Goal: Information Seeking & Learning: Learn about a topic

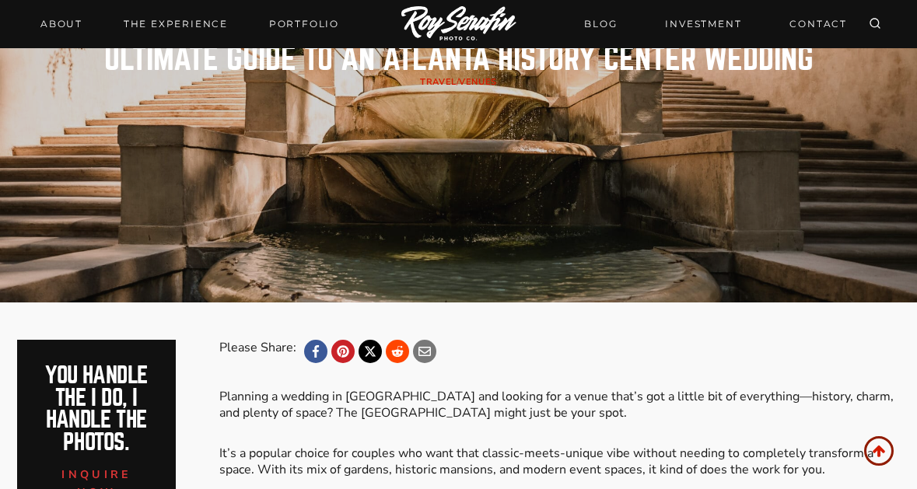
scroll to position [544, 0]
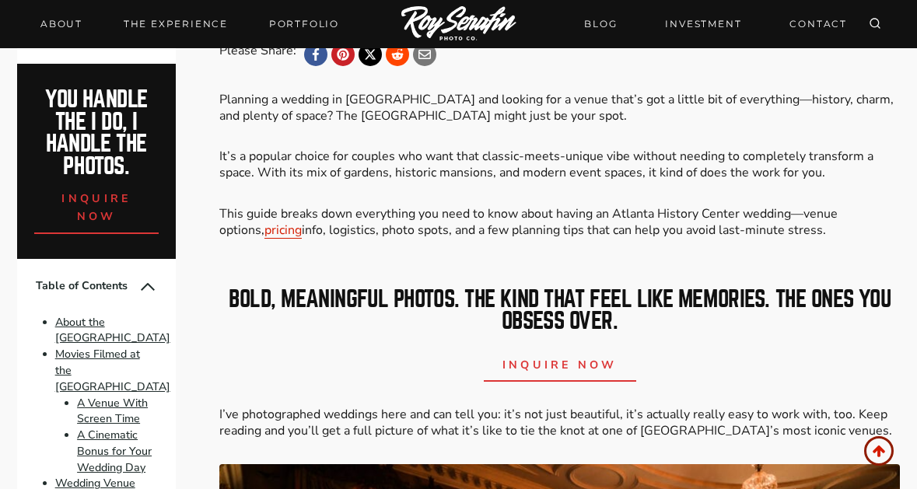
click at [420, 288] on h2 "bold, meaningful photos. The kind that feel like memories. The ones you obsess …" at bounding box center [559, 310] width 680 height 45
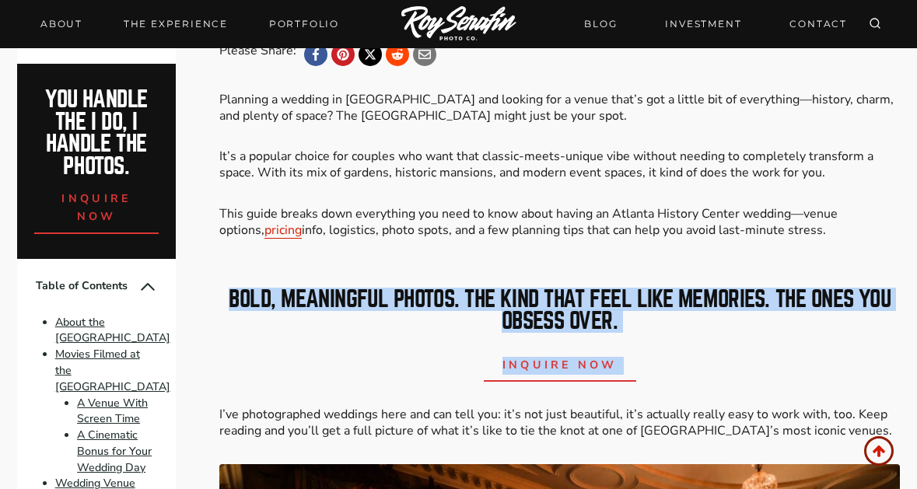
drag, startPoint x: 420, startPoint y: 288, endPoint x: 416, endPoint y: 398, distance: 109.7
click at [416, 392] on div "bold, meaningful photos. The kind that feel like memories. The ones you obsess …" at bounding box center [559, 336] width 680 height 144
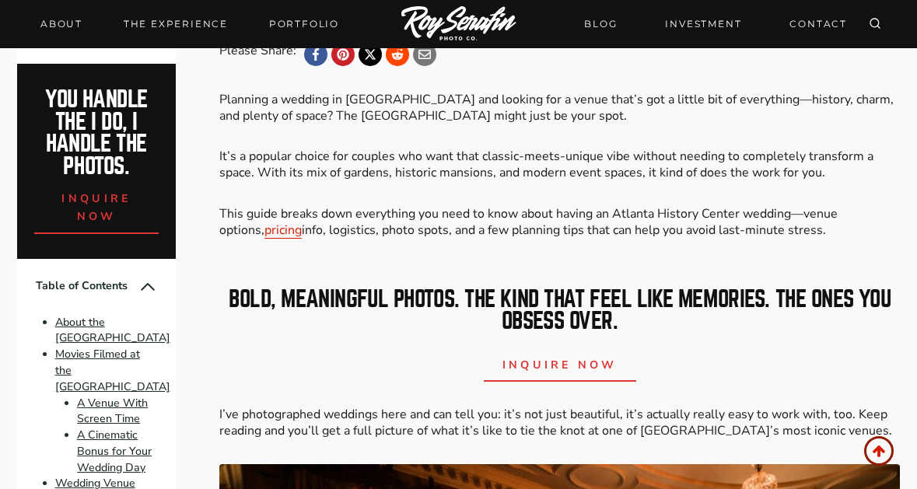
click at [415, 410] on p "I’ve photographed weddings here and can tell you: it’s not just beautiful, it’s…" at bounding box center [559, 423] width 680 height 33
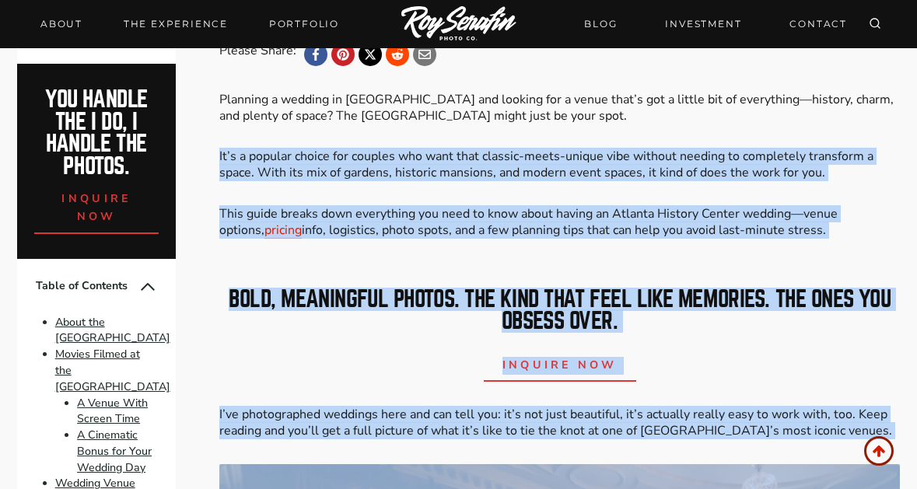
drag, startPoint x: 415, startPoint y: 410, endPoint x: 542, endPoint y: 157, distance: 283.3
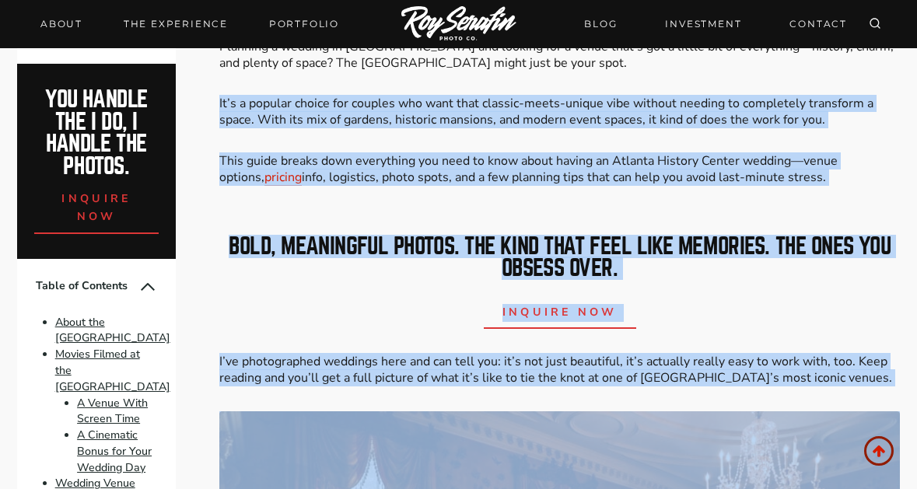
scroll to position [622, 0]
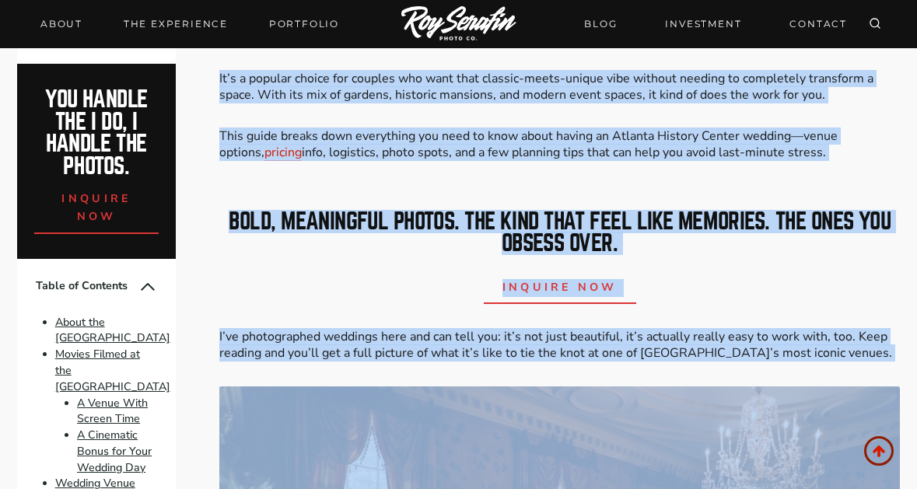
click at [773, 347] on p "I’ve photographed weddings here and can tell you: it’s not just beautiful, it’s…" at bounding box center [559, 345] width 680 height 33
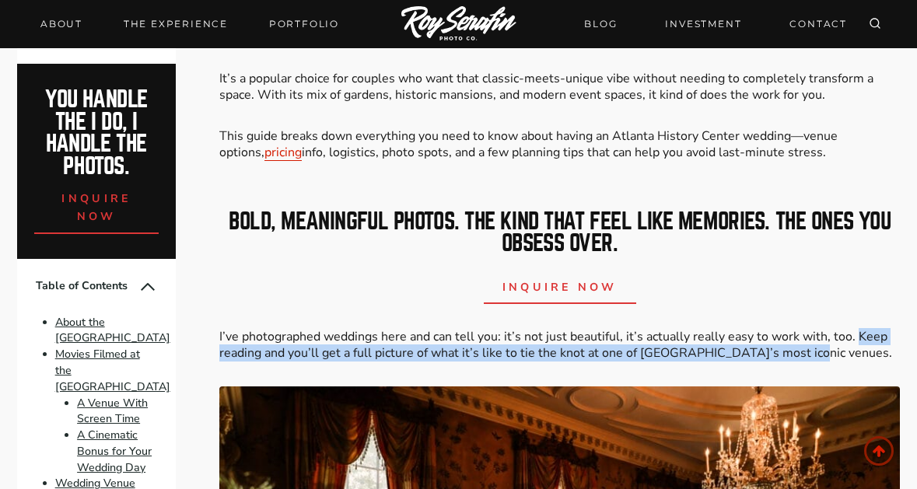
drag, startPoint x: 773, startPoint y: 347, endPoint x: 864, endPoint y: 333, distance: 92.0
click at [864, 333] on p "I’ve photographed weddings here and can tell you: it’s not just beautiful, it’s…" at bounding box center [559, 345] width 680 height 33
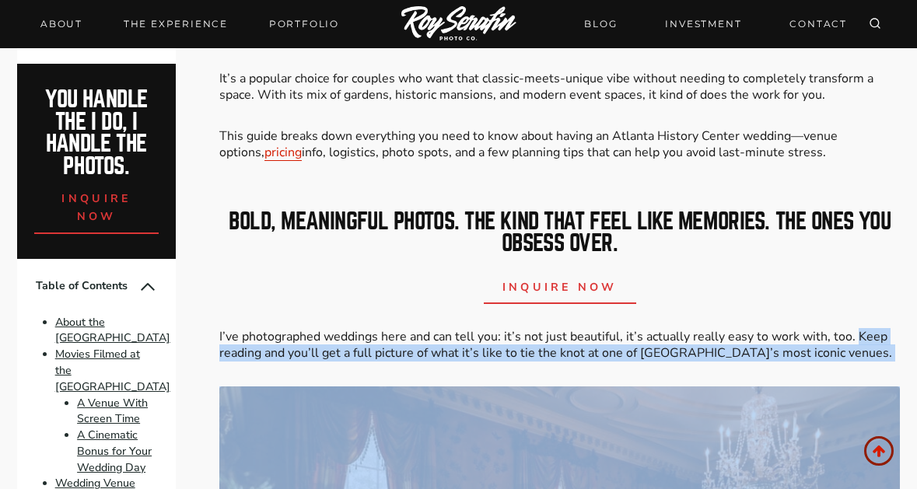
drag, startPoint x: 864, startPoint y: 333, endPoint x: 808, endPoint y: 348, distance: 58.8
click at [808, 348] on p "I’ve photographed weddings here and can tell you: it’s not just beautiful, it’s…" at bounding box center [559, 345] width 680 height 33
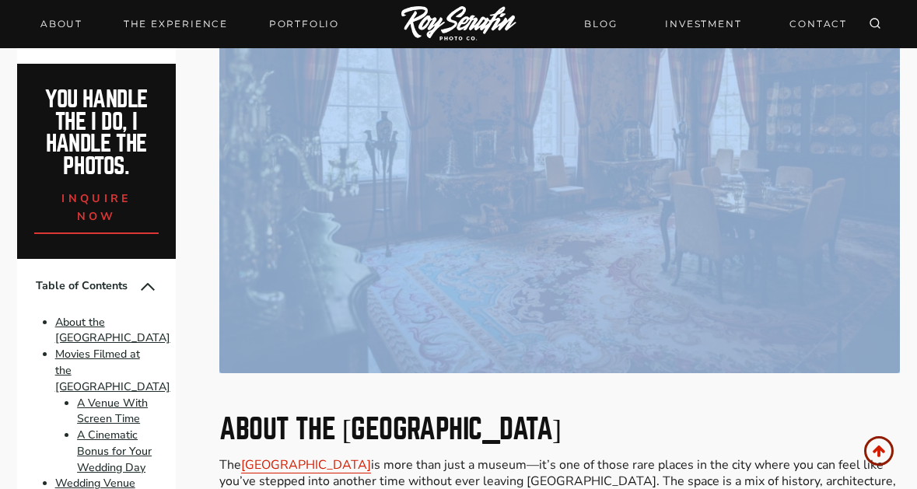
scroll to position [1322, 0]
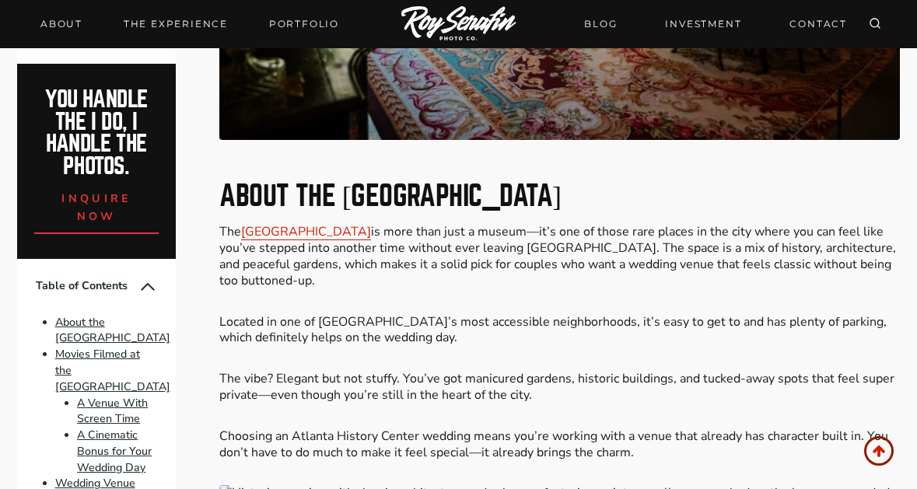
click at [243, 258] on p "The [GEOGRAPHIC_DATA] is more than just a museum—it’s one of those rare places …" at bounding box center [559, 256] width 680 height 65
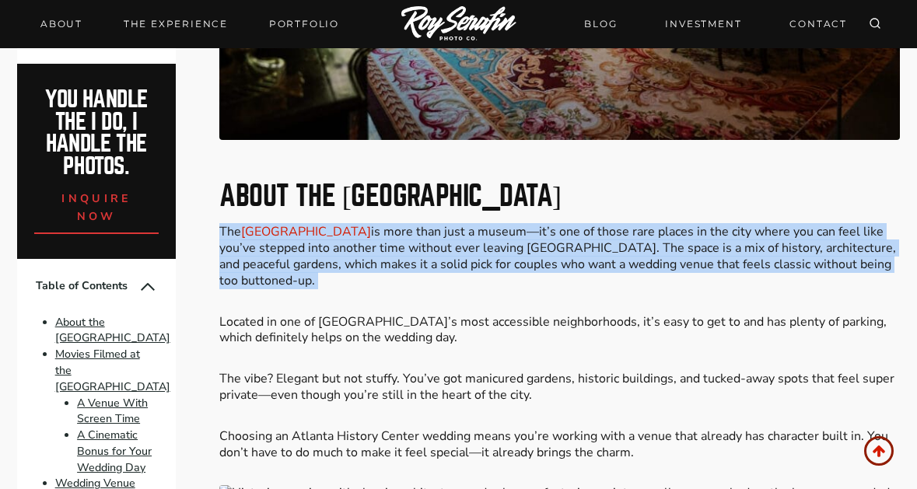
drag, startPoint x: 243, startPoint y: 258, endPoint x: 515, endPoint y: 189, distance: 280.7
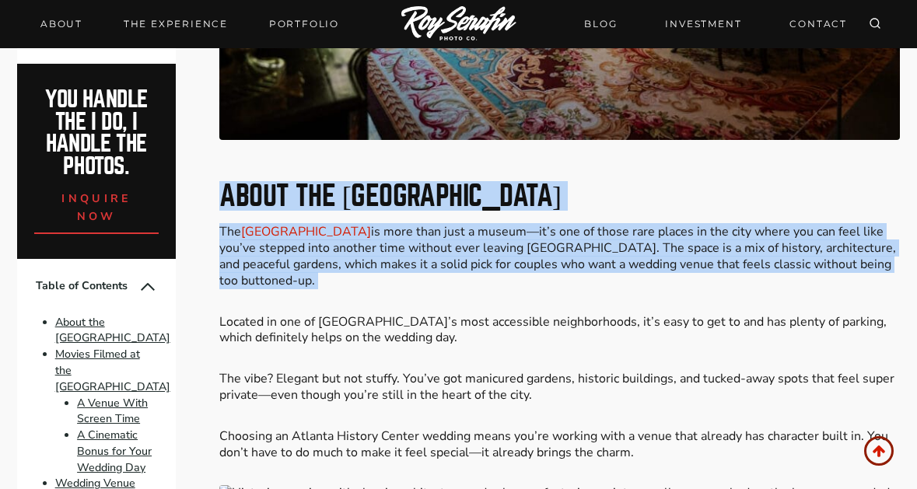
click at [529, 186] on h2 "About the [GEOGRAPHIC_DATA]" at bounding box center [559, 196] width 680 height 28
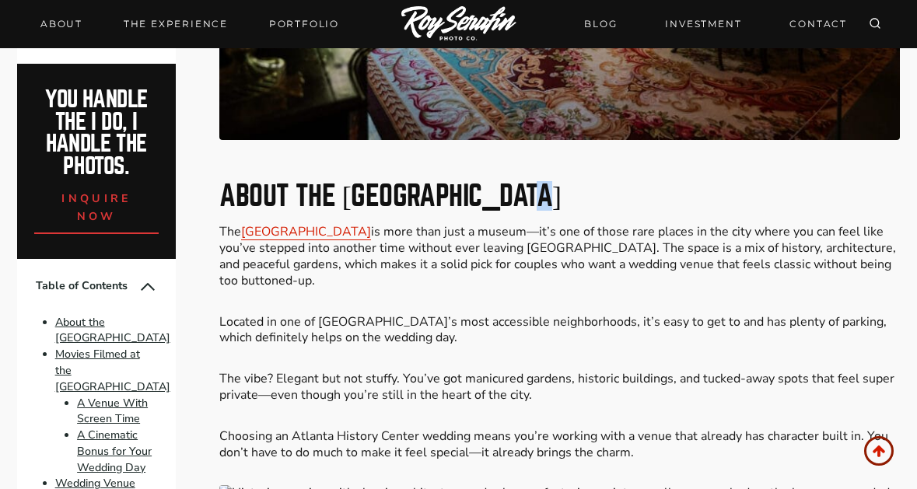
click at [529, 186] on h2 "About the [GEOGRAPHIC_DATA]" at bounding box center [559, 196] width 680 height 28
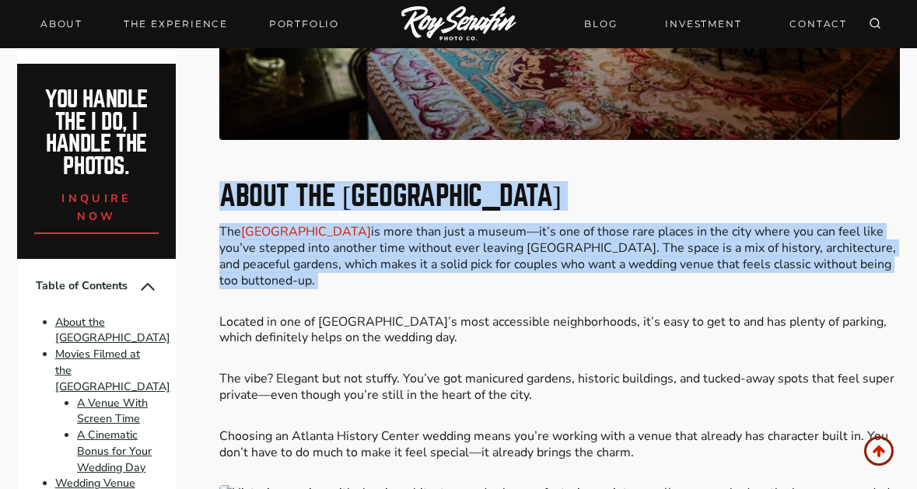
drag, startPoint x: 529, startPoint y: 186, endPoint x: 590, endPoint y: 288, distance: 118.5
click at [590, 288] on p "The [GEOGRAPHIC_DATA] is more than just a museum—it’s one of those rare places …" at bounding box center [559, 256] width 680 height 65
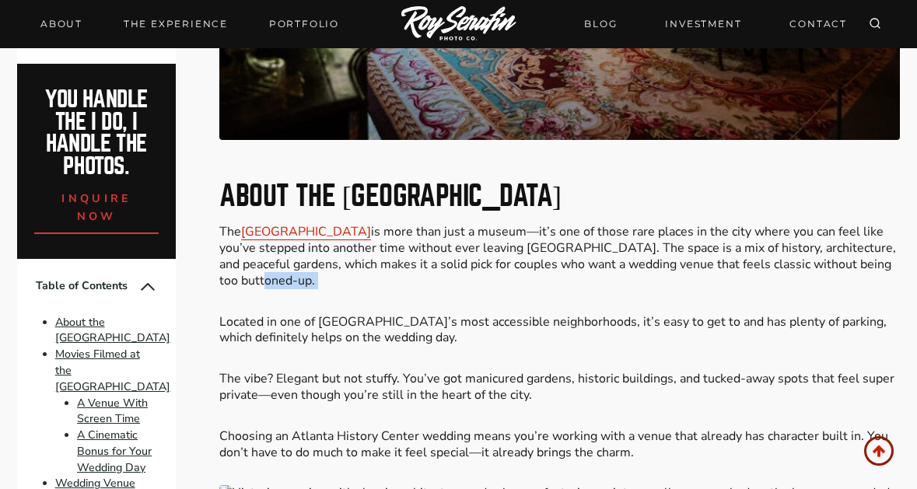
click at [590, 288] on p "The [GEOGRAPHIC_DATA] is more than just a museum—it’s one of those rare places …" at bounding box center [559, 256] width 680 height 65
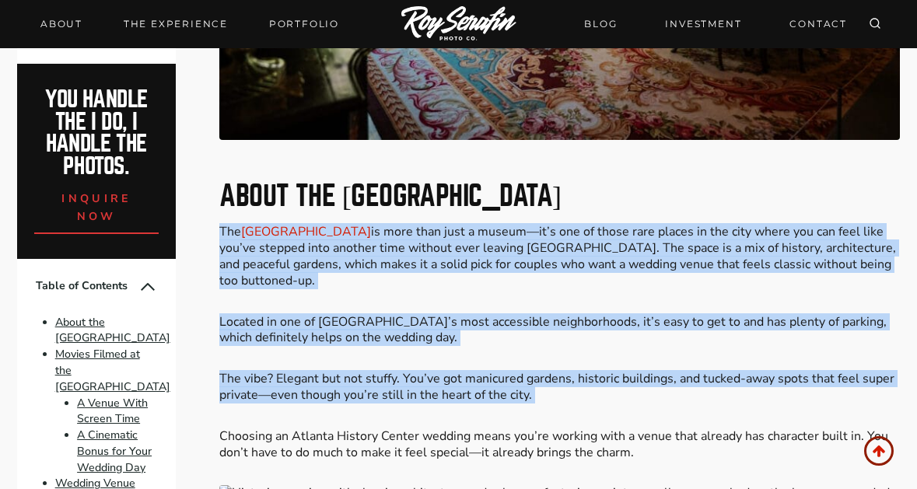
drag, startPoint x: 590, startPoint y: 288, endPoint x: 578, endPoint y: 370, distance: 83.2
click at [578, 371] on p "The vibe? Elegant but not stuffy. You’ve got manicured gardens, historic buildi…" at bounding box center [559, 387] width 680 height 33
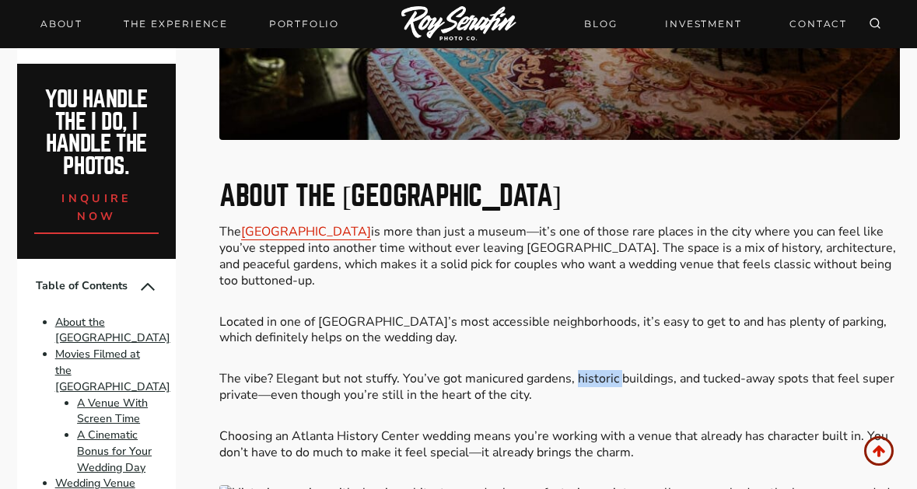
click at [578, 371] on p "The vibe? Elegant but not stuffy. You’ve got manicured gardens, historic buildi…" at bounding box center [559, 387] width 680 height 33
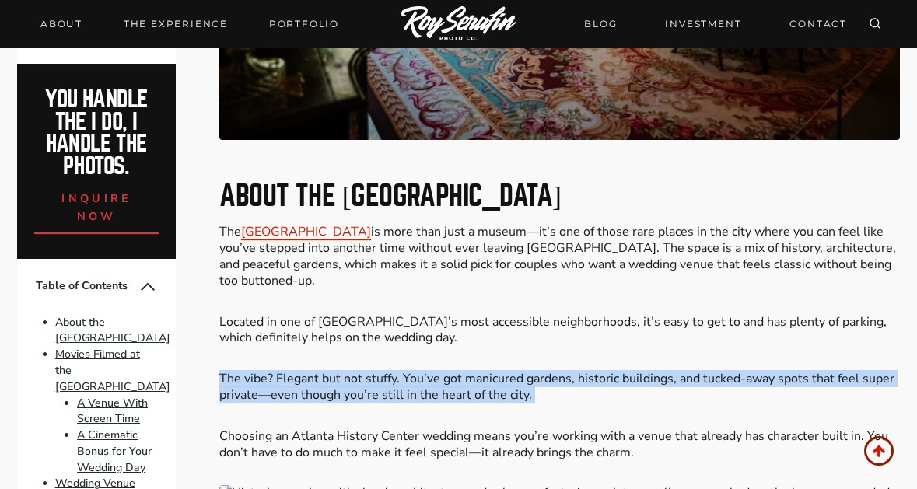
drag, startPoint x: 578, startPoint y: 370, endPoint x: 606, endPoint y: 294, distance: 80.9
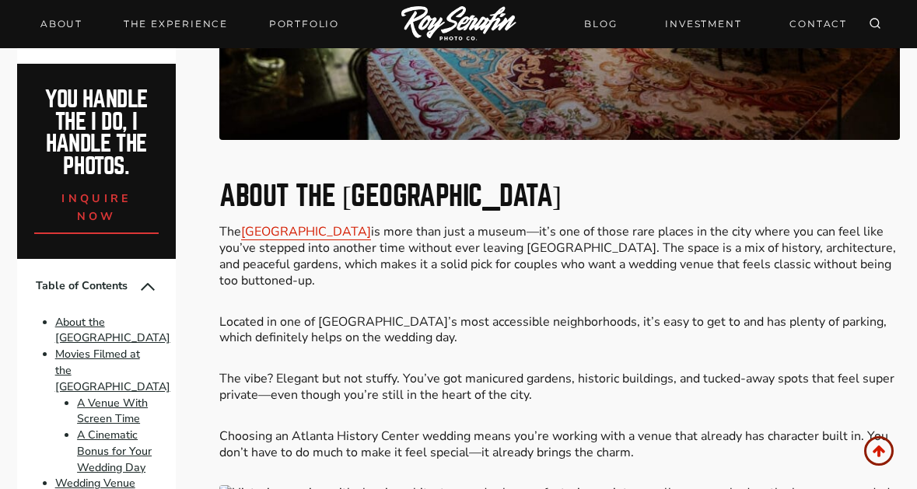
click at [581, 252] on p "The [GEOGRAPHIC_DATA] is more than just a museum—it’s one of those rare places …" at bounding box center [559, 256] width 680 height 65
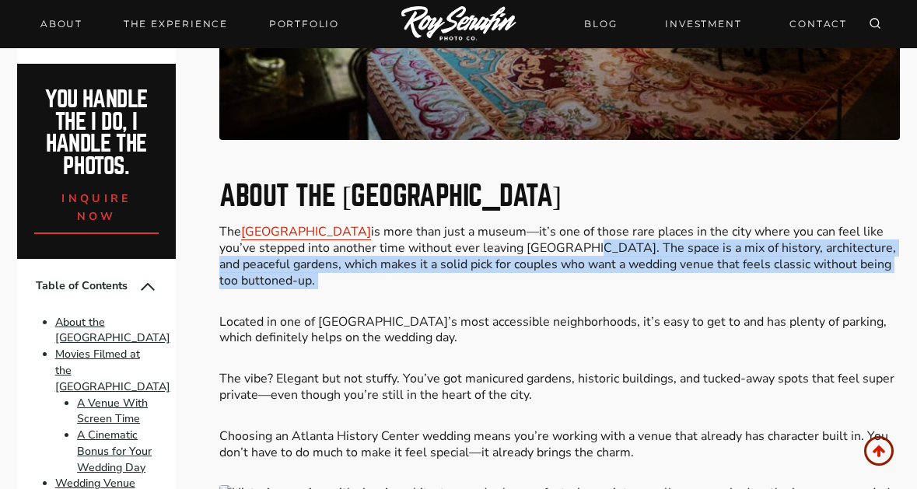
drag, startPoint x: 581, startPoint y: 252, endPoint x: 574, endPoint y: 284, distance: 32.6
click at [574, 284] on p "The [GEOGRAPHIC_DATA] is more than just a museum—it’s one of those rare places …" at bounding box center [559, 256] width 680 height 65
drag, startPoint x: 574, startPoint y: 284, endPoint x: 574, endPoint y: 248, distance: 35.8
click at [574, 248] on p "The [GEOGRAPHIC_DATA] is more than just a museum—it’s one of those rare places …" at bounding box center [559, 256] width 680 height 65
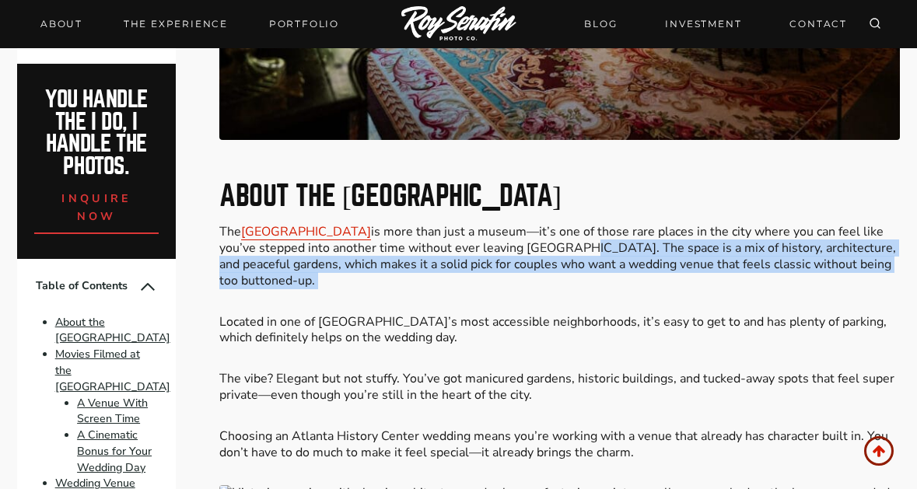
click at [574, 248] on p "The [GEOGRAPHIC_DATA] is more than just a museum—it’s one of those rare places …" at bounding box center [559, 256] width 680 height 65
drag, startPoint x: 574, startPoint y: 248, endPoint x: 567, endPoint y: 285, distance: 37.8
click at [567, 285] on p "The [GEOGRAPHIC_DATA] is more than just a museum—it’s one of those rare places …" at bounding box center [559, 256] width 680 height 65
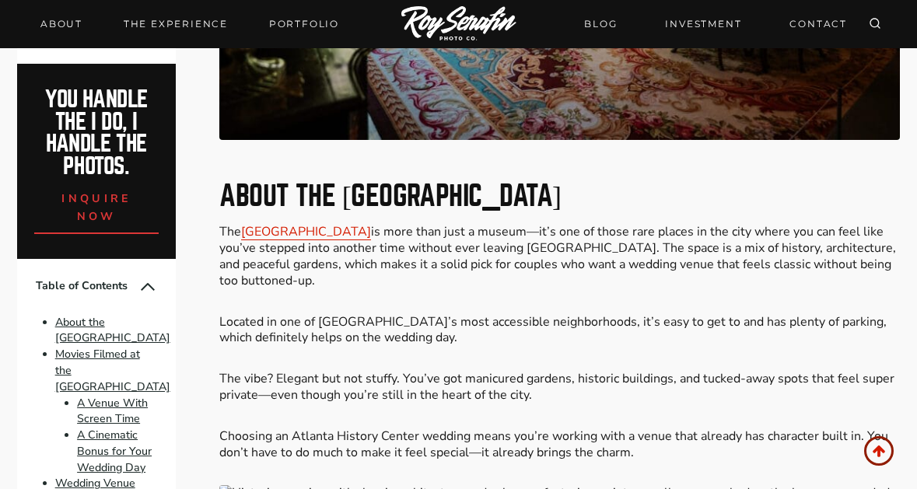
click at [255, 343] on p "Located in one of [GEOGRAPHIC_DATA]’s most accessible neighborhoods, it’s easy …" at bounding box center [559, 330] width 680 height 33
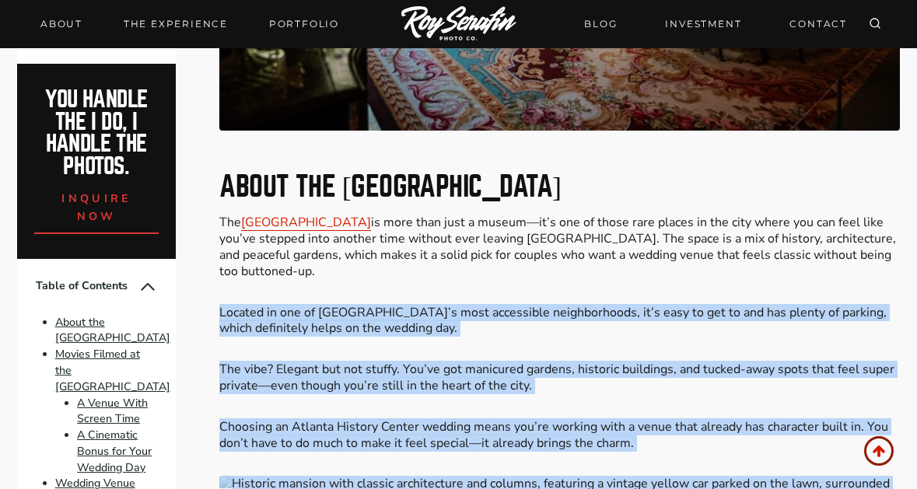
scroll to position [1362, 0]
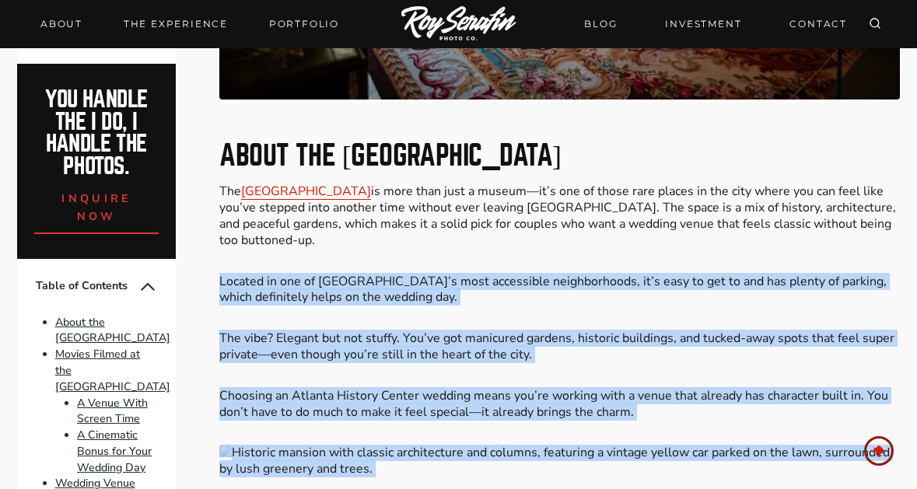
drag, startPoint x: 255, startPoint y: 343, endPoint x: 280, endPoint y: 479, distance: 138.3
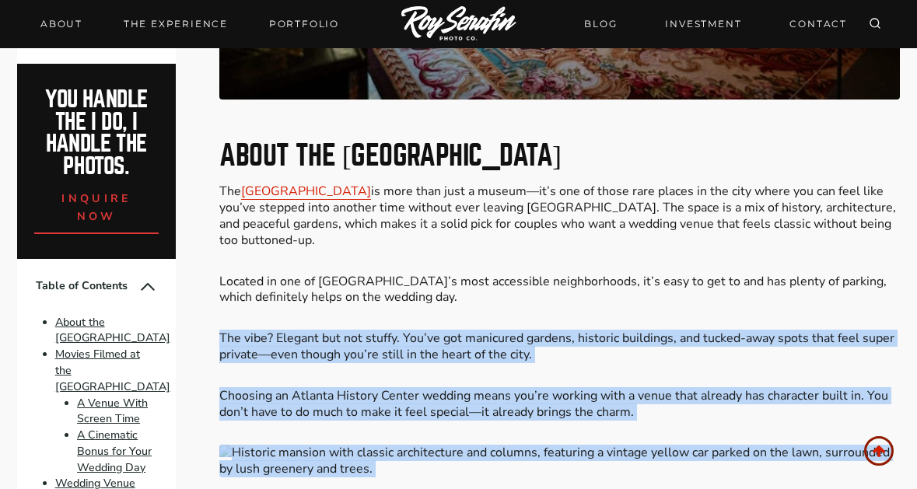
drag, startPoint x: 280, startPoint y: 479, endPoint x: 382, endPoint y: 301, distance: 205.1
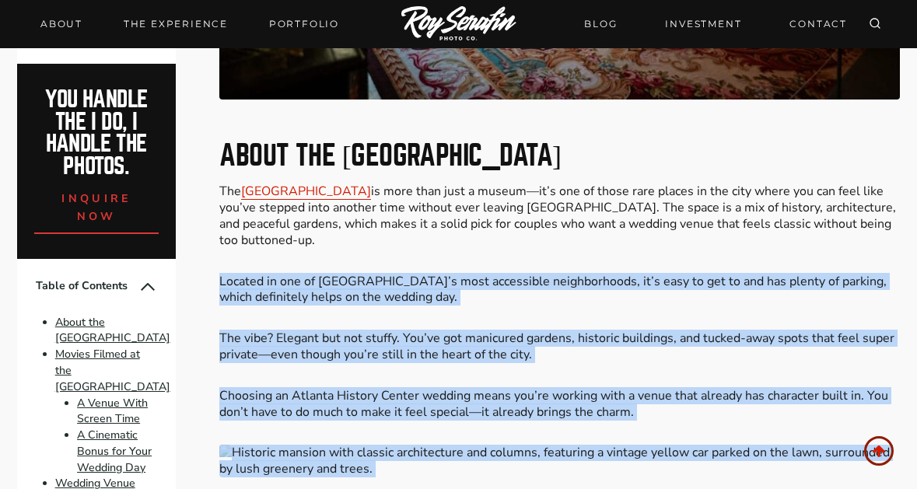
click at [382, 299] on p "Located in one of [GEOGRAPHIC_DATA]’s most accessible neighborhoods, it’s easy …" at bounding box center [559, 290] width 680 height 33
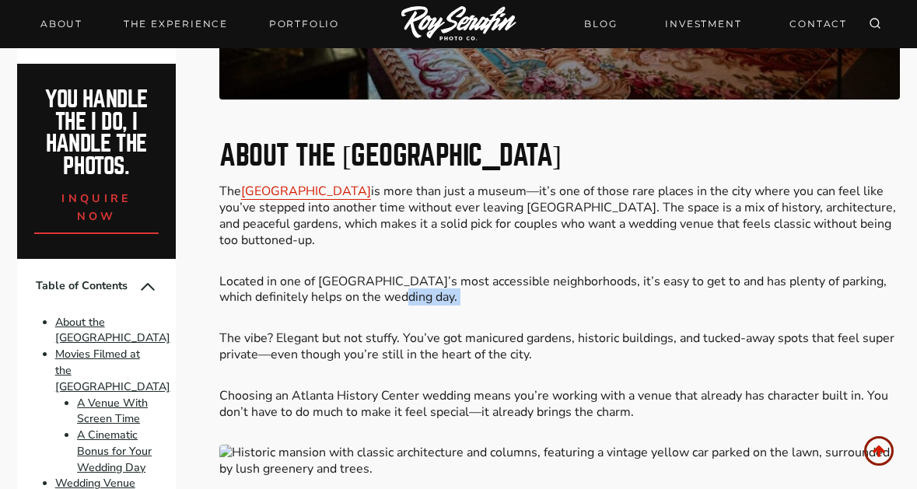
click at [382, 299] on p "Located in one of [GEOGRAPHIC_DATA]’s most accessible neighborhoods, it’s easy …" at bounding box center [559, 290] width 680 height 33
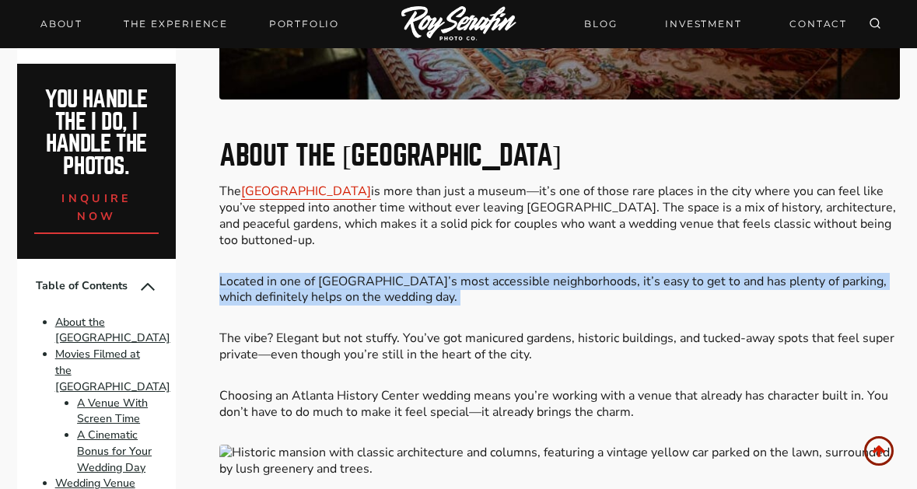
click at [382, 299] on p "Located in one of [GEOGRAPHIC_DATA]’s most accessible neighborhoods, it’s easy …" at bounding box center [559, 290] width 680 height 33
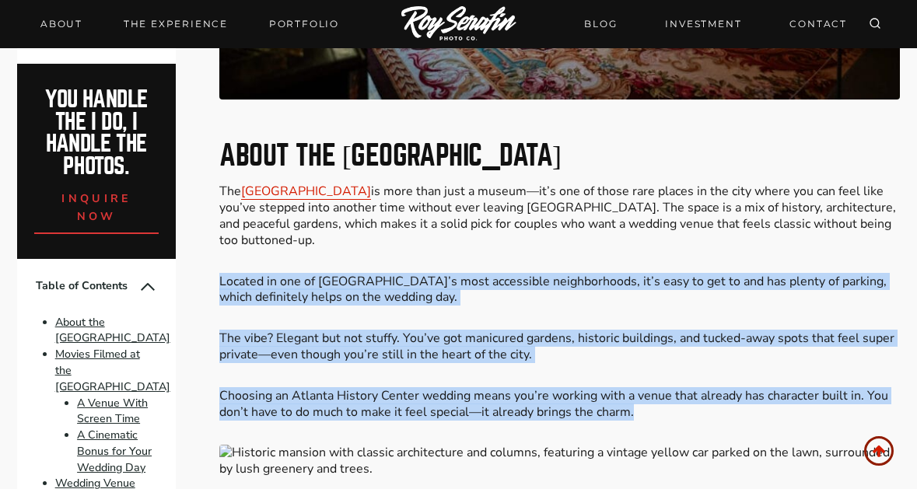
drag, startPoint x: 382, startPoint y: 299, endPoint x: 390, endPoint y: 418, distance: 119.2
click at [283, 338] on p "The vibe? Elegant but not stuffy. You’ve got manicured gardens, historic buildi…" at bounding box center [559, 346] width 680 height 33
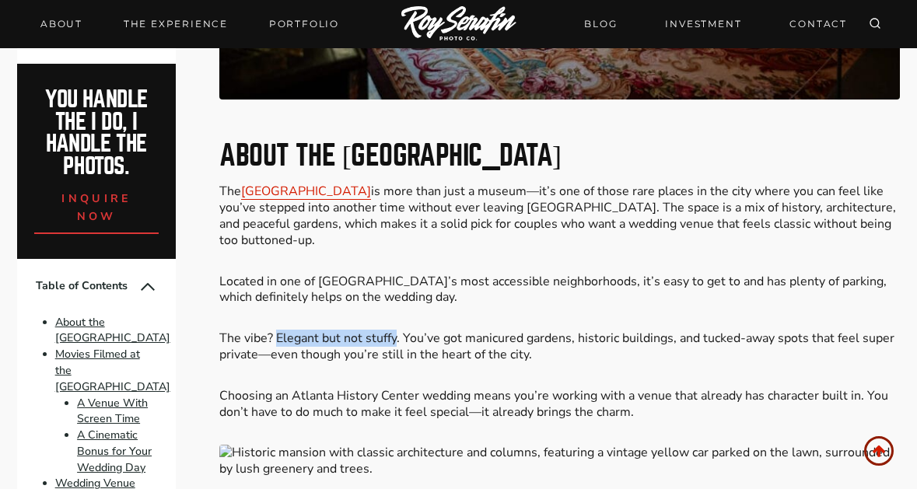
drag, startPoint x: 283, startPoint y: 338, endPoint x: 375, endPoint y: 340, distance: 91.8
click at [375, 340] on p "The vibe? Elegant but not stuffy. You’ve got manicured gardens, historic buildi…" at bounding box center [559, 346] width 680 height 33
click at [424, 336] on p "The vibe? Elegant but not stuffy. You’ve got manicured gardens, historic buildi…" at bounding box center [559, 346] width 680 height 33
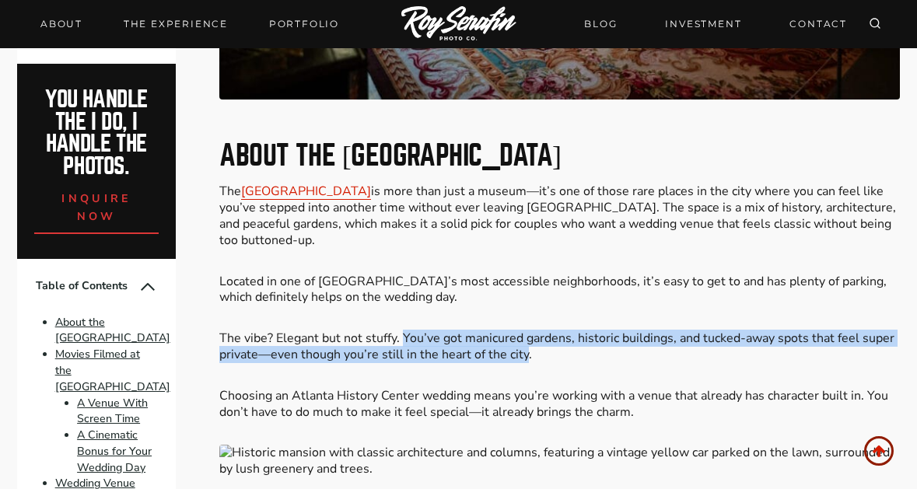
drag, startPoint x: 424, startPoint y: 336, endPoint x: 507, endPoint y: 354, distance: 85.2
click at [507, 354] on p "The vibe? Elegant but not stuffy. You’ve got manicured gardens, historic buildi…" at bounding box center [559, 346] width 680 height 33
click at [507, 355] on p "The vibe? Elegant but not stuffy. You’ve got manicured gardens, historic buildi…" at bounding box center [559, 346] width 680 height 33
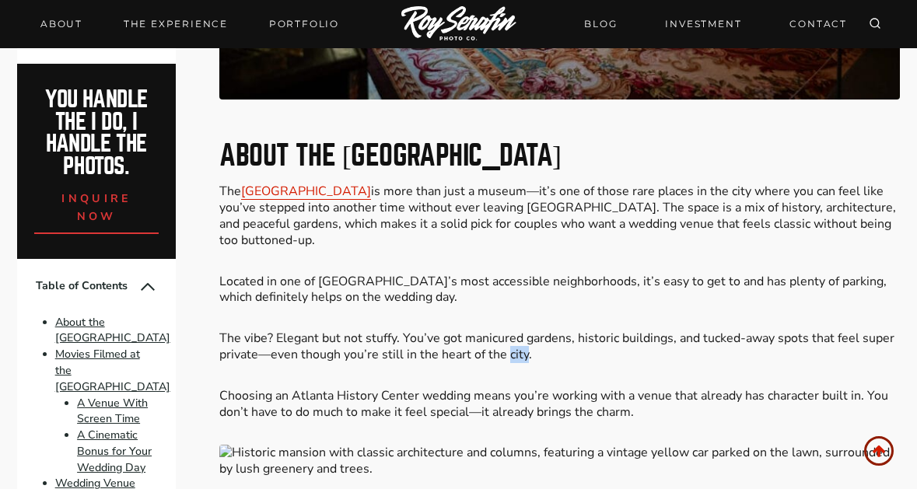
click at [507, 355] on p "The vibe? Elegant but not stuffy. You’ve got manicured gardens, historic buildi…" at bounding box center [559, 346] width 680 height 33
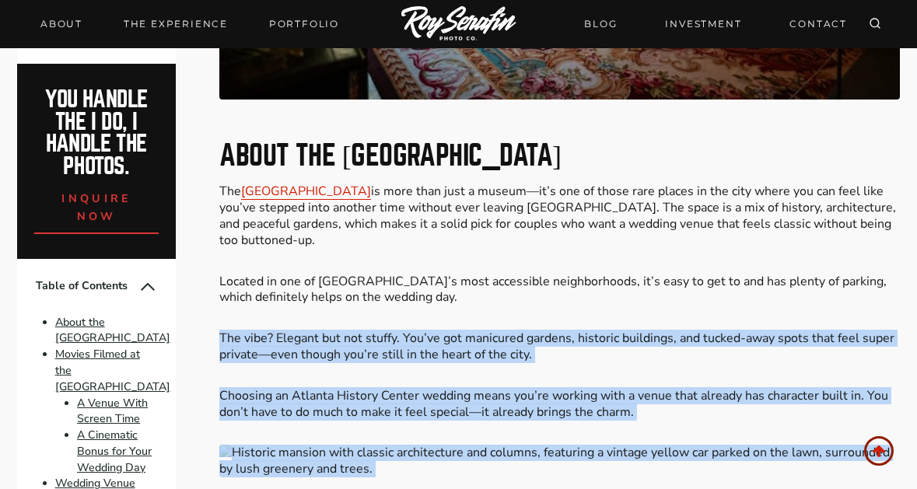
drag, startPoint x: 507, startPoint y: 355, endPoint x: 525, endPoint y: 437, distance: 83.7
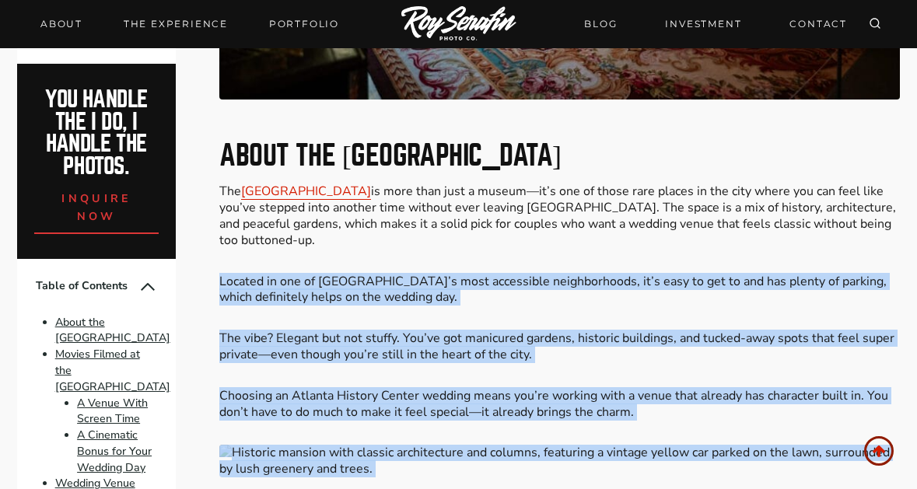
drag, startPoint x: 525, startPoint y: 440, endPoint x: 588, endPoint y: 295, distance: 157.7
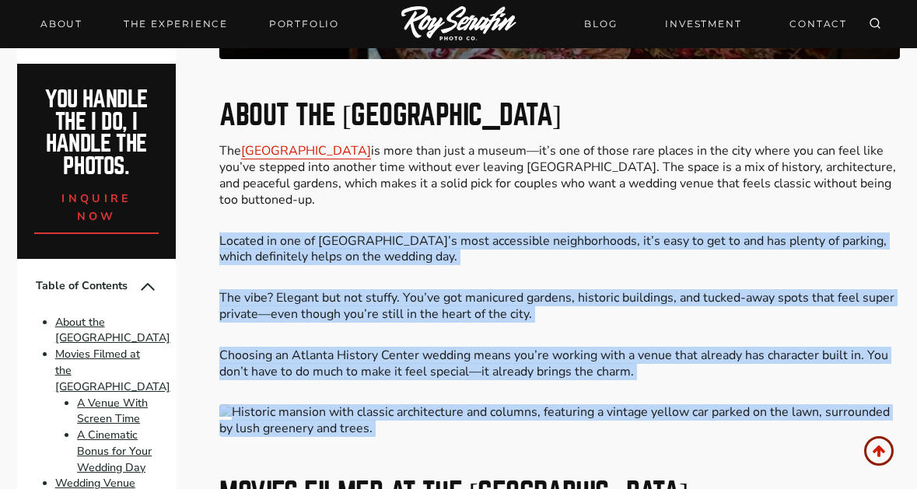
scroll to position [1517, 0]
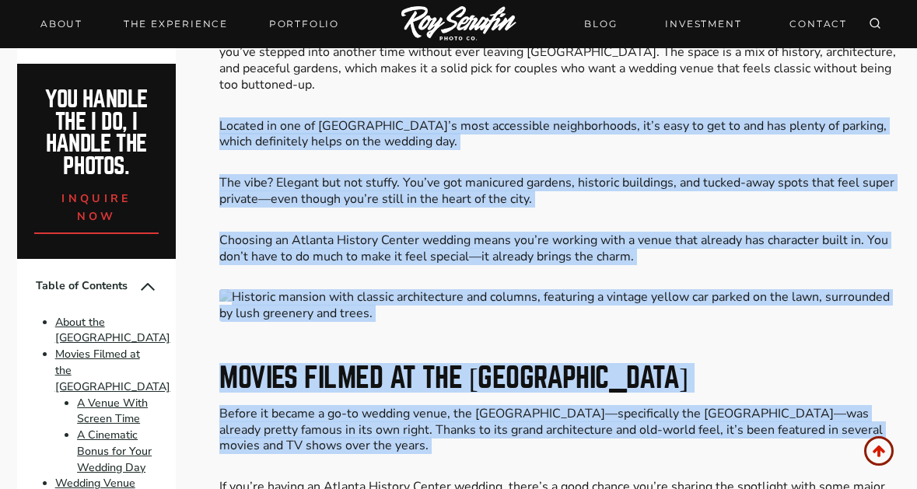
drag, startPoint x: 596, startPoint y: 259, endPoint x: 594, endPoint y: 414, distance: 155.5
click at [594, 375] on h2 "Movies Filmed at the [GEOGRAPHIC_DATA]" at bounding box center [559, 378] width 680 height 28
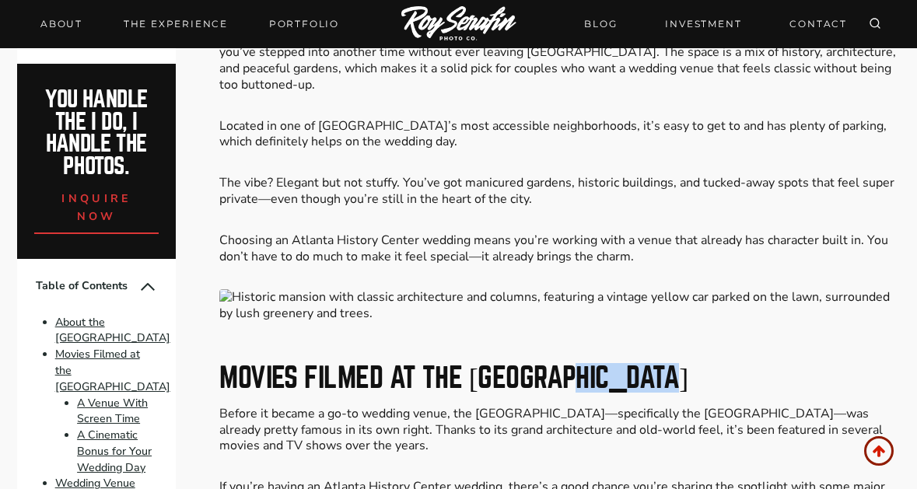
click at [594, 375] on h2 "Movies Filmed at the [GEOGRAPHIC_DATA]" at bounding box center [559, 378] width 680 height 28
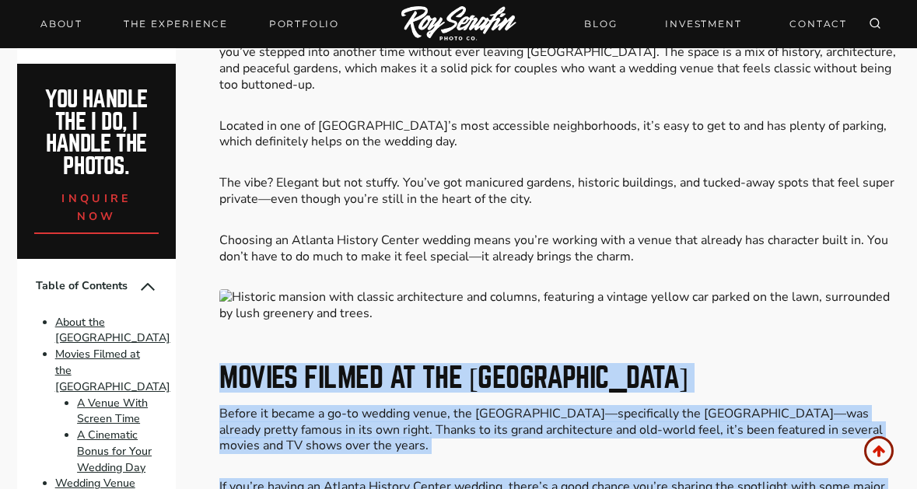
drag, startPoint x: 594, startPoint y: 375, endPoint x: 592, endPoint y: 463, distance: 88.6
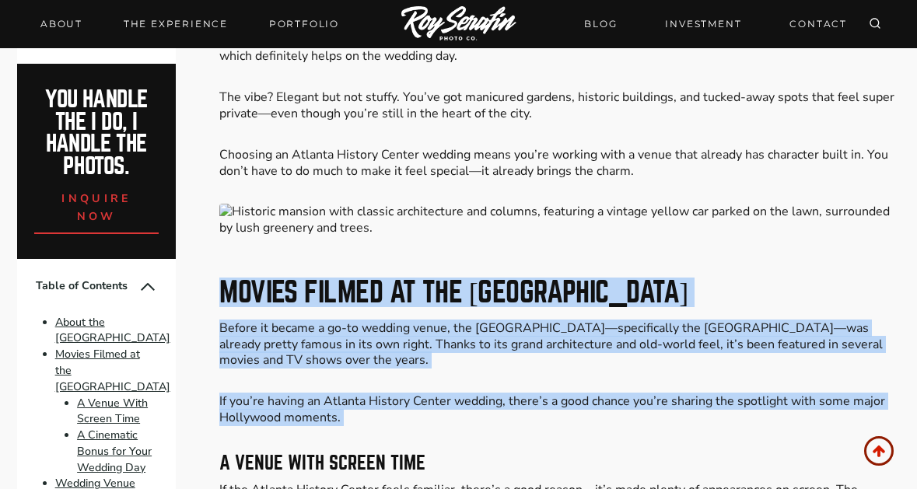
scroll to position [1673, 0]
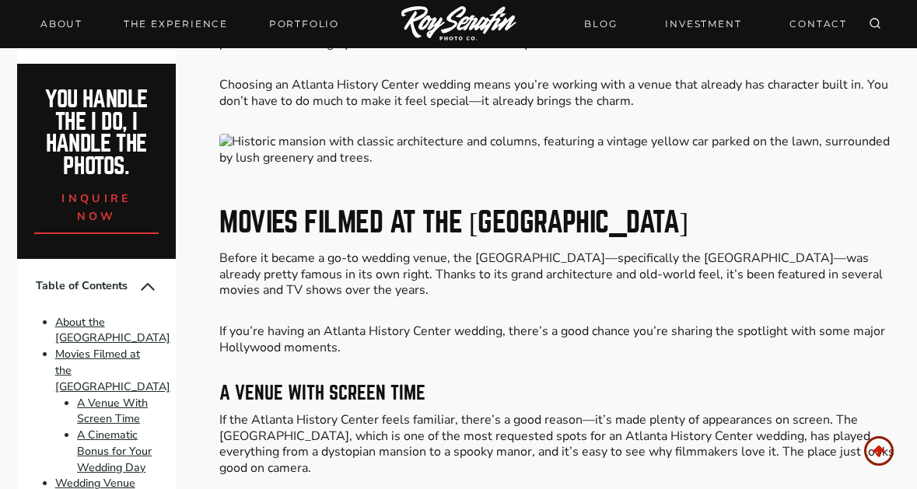
drag, startPoint x: 592, startPoint y: 463, endPoint x: 601, endPoint y: 379, distance: 84.4
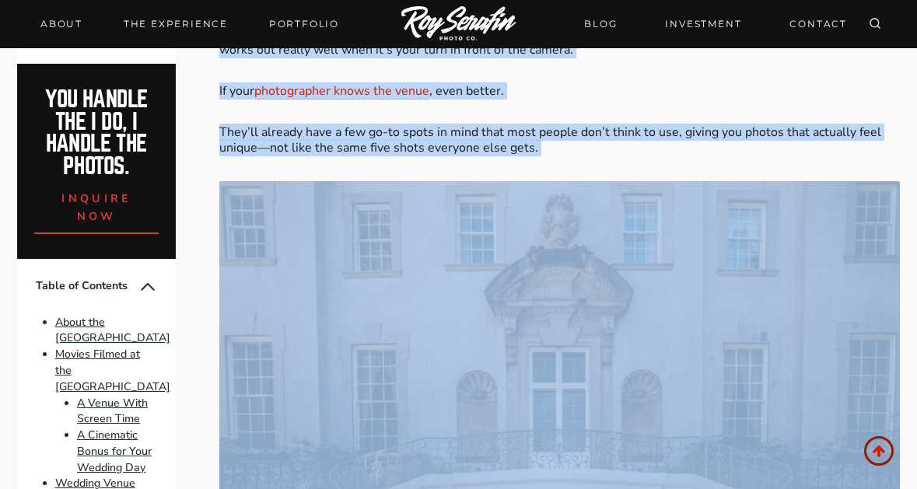
drag, startPoint x: 601, startPoint y: 378, endPoint x: 588, endPoint y: 532, distance: 155.2
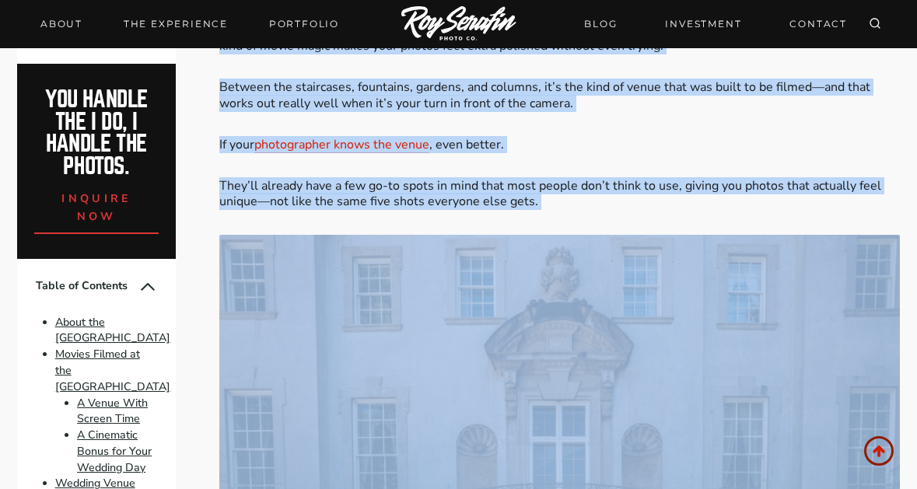
scroll to position [2191, 0]
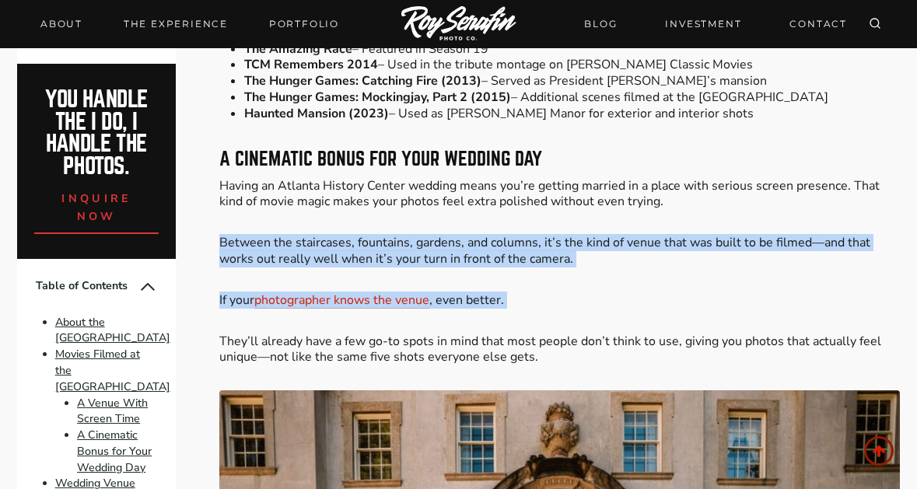
drag, startPoint x: 482, startPoint y: 254, endPoint x: 505, endPoint y: 190, distance: 67.6
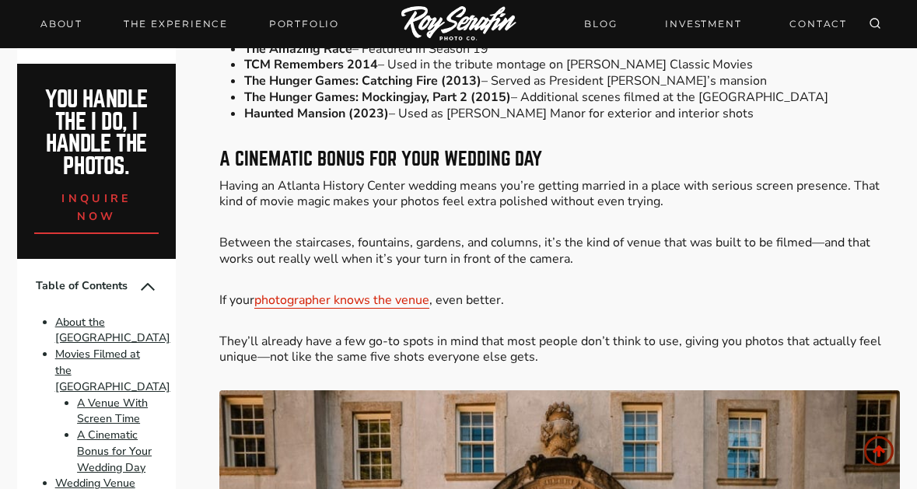
click at [505, 190] on p "Having an Atlanta History Center wedding means you’re getting married in a plac…" at bounding box center [559, 194] width 680 height 33
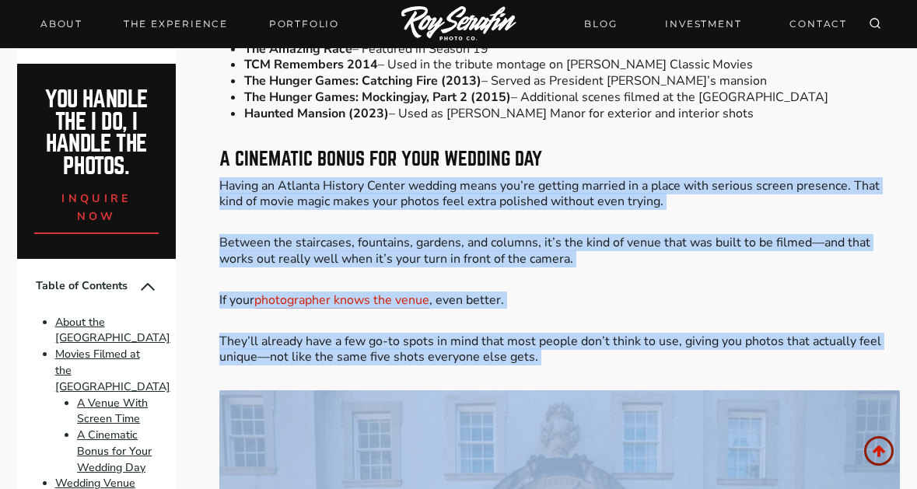
drag, startPoint x: 505, startPoint y: 190, endPoint x: 498, endPoint y: 347, distance: 157.2
click at [744, 333] on p "They’ll already have a few go-to spots in mind that most people don’t think to …" at bounding box center [559, 349] width 680 height 33
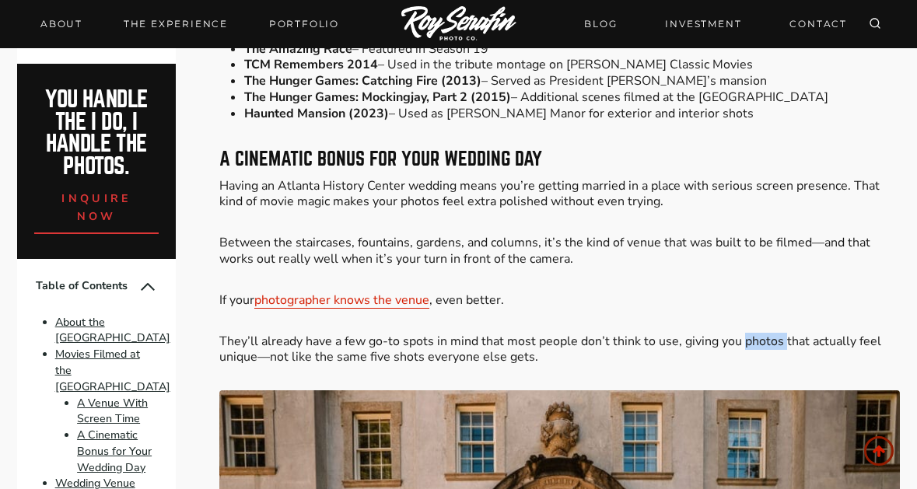
click at [744, 333] on p "They’ll already have a few go-to spots in mind that most people don’t think to …" at bounding box center [559, 349] width 680 height 33
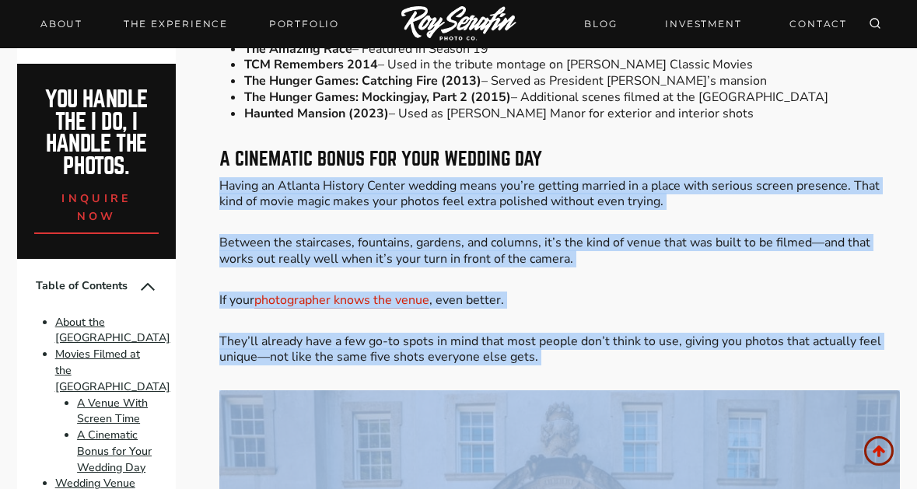
drag, startPoint x: 744, startPoint y: 321, endPoint x: 784, endPoint y: 158, distance: 168.2
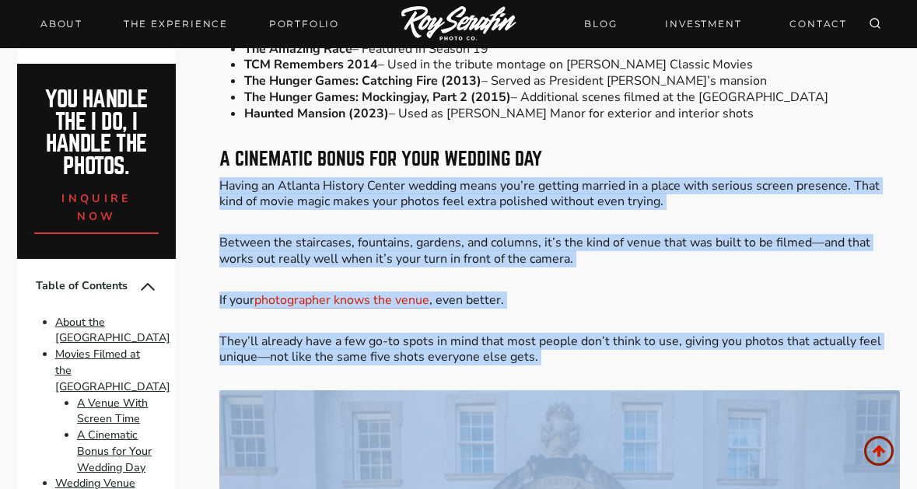
drag, startPoint x: 785, startPoint y: 152, endPoint x: 765, endPoint y: 344, distance: 192.3
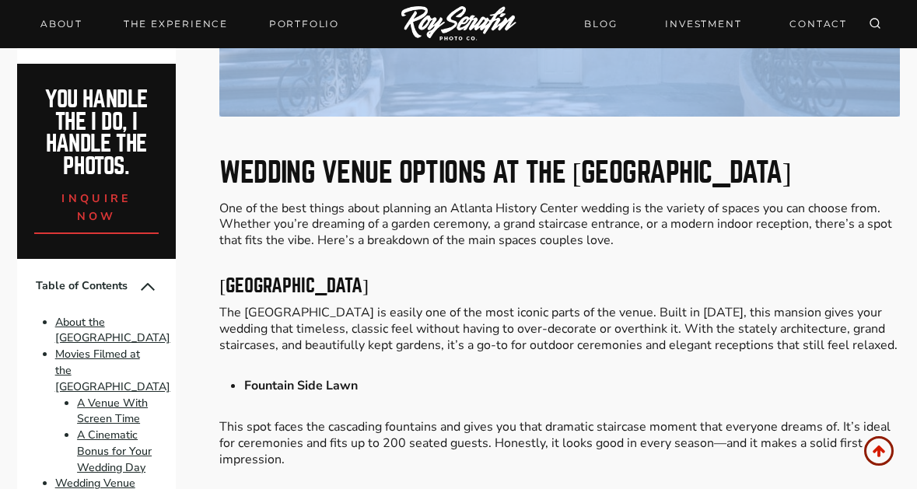
scroll to position [3046, 0]
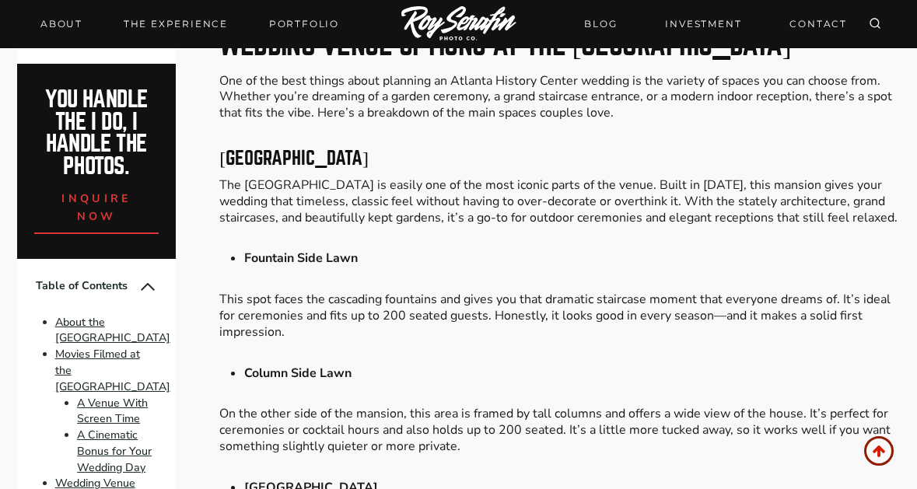
click at [435, 149] on h3 "[GEOGRAPHIC_DATA]" at bounding box center [559, 158] width 680 height 19
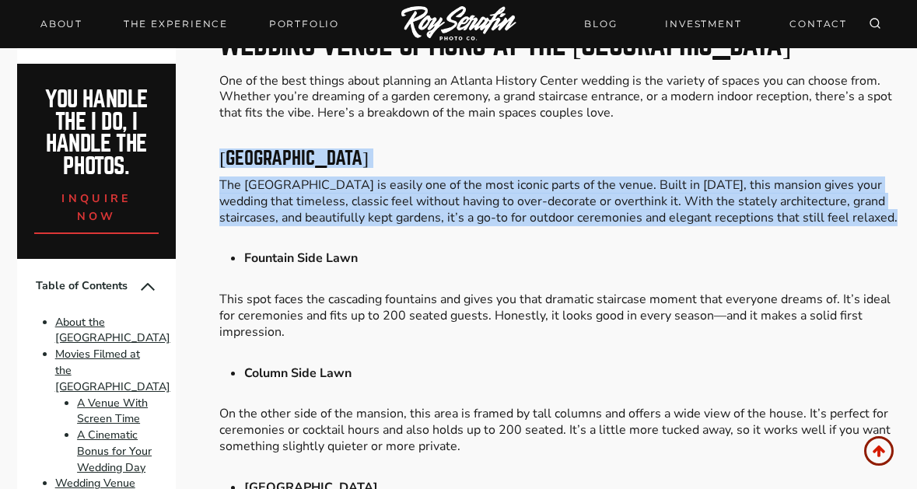
drag, startPoint x: 435, startPoint y: 138, endPoint x: 435, endPoint y: 190, distance: 51.3
click at [435, 190] on p "The [GEOGRAPHIC_DATA] is easily one of the most iconic parts of the venue. Buil…" at bounding box center [559, 201] width 680 height 48
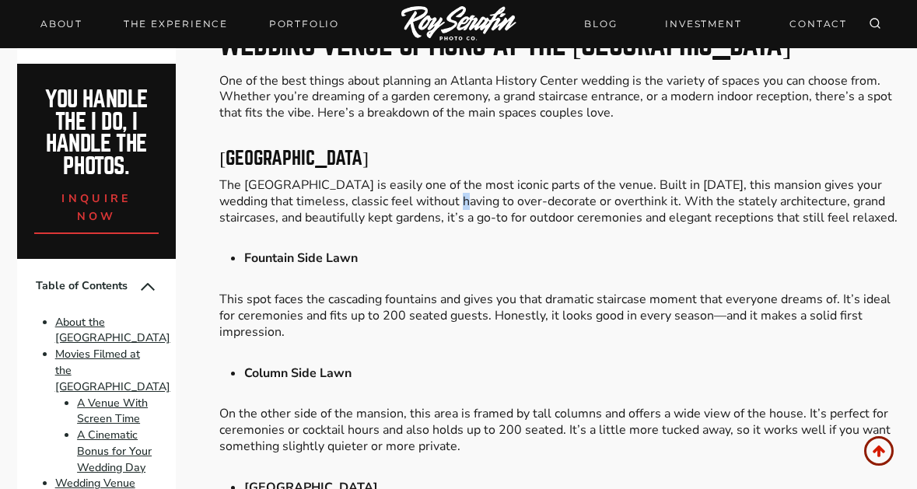
click at [435, 190] on p "The [GEOGRAPHIC_DATA] is easily one of the most iconic parts of the venue. Buil…" at bounding box center [559, 201] width 680 height 48
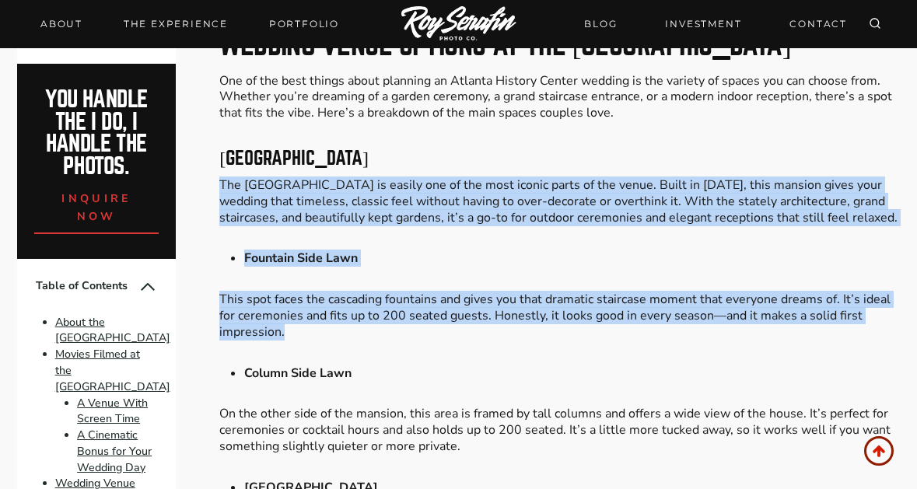
drag, startPoint x: 435, startPoint y: 190, endPoint x: 427, endPoint y: 306, distance: 116.1
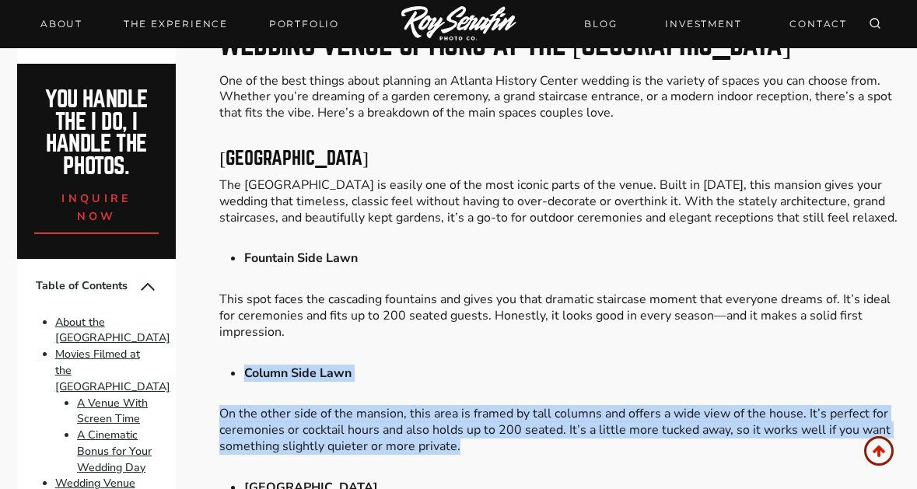
drag, startPoint x: 421, startPoint y: 345, endPoint x: 407, endPoint y: 435, distance: 91.1
click at [407, 435] on p "On the other side of the mansion, this area is framed by tall columns and offer…" at bounding box center [559, 430] width 680 height 48
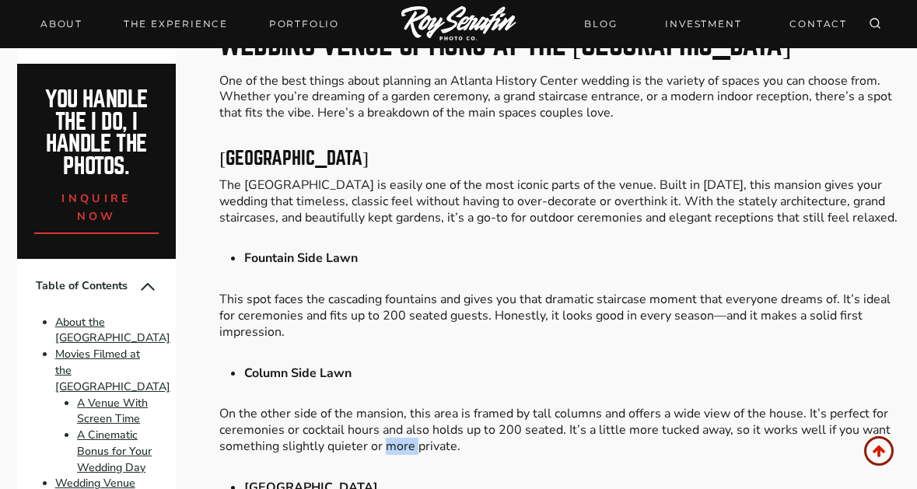
click at [407, 435] on p "On the other side of the mansion, this area is framed by tall columns and offer…" at bounding box center [559, 430] width 680 height 48
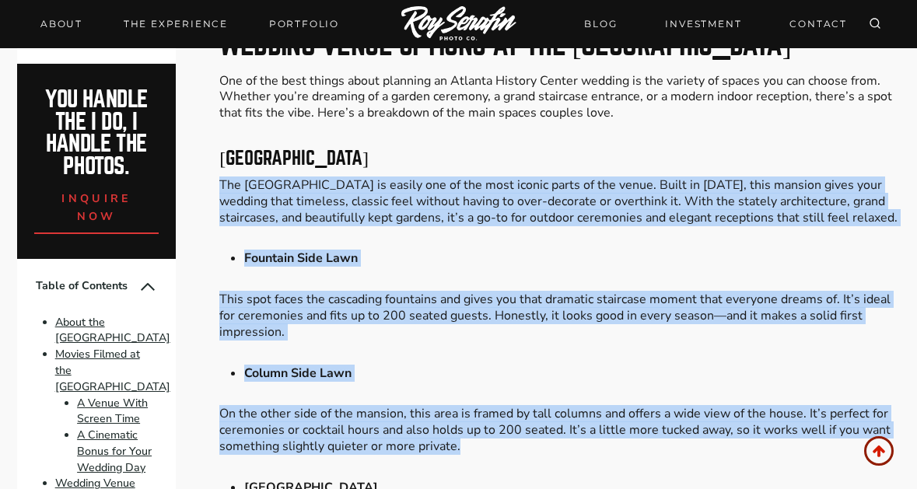
drag, startPoint x: 407, startPoint y: 435, endPoint x: 528, endPoint y: 204, distance: 261.1
click at [529, 202] on p "The [GEOGRAPHIC_DATA] is easily one of the most iconic parts of the venue. Buil…" at bounding box center [559, 201] width 680 height 48
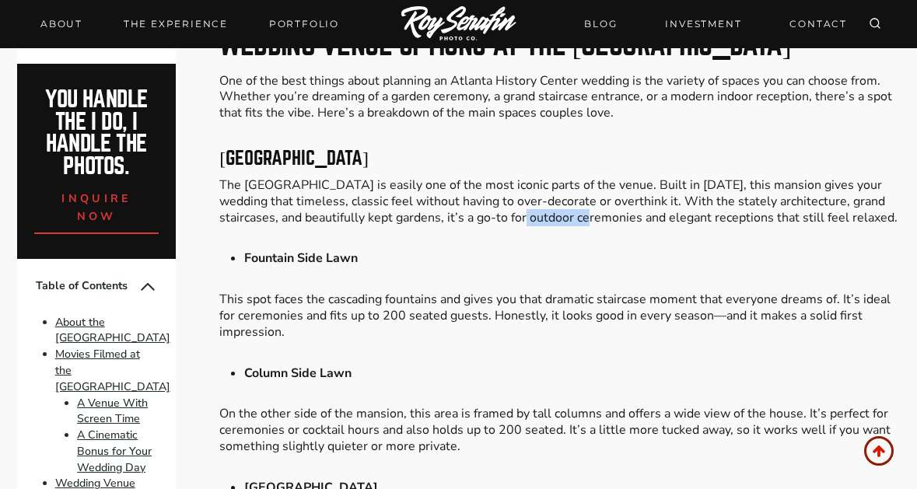
click at [529, 202] on p "The [GEOGRAPHIC_DATA] is easily one of the most iconic parts of the venue. Buil…" at bounding box center [559, 201] width 680 height 48
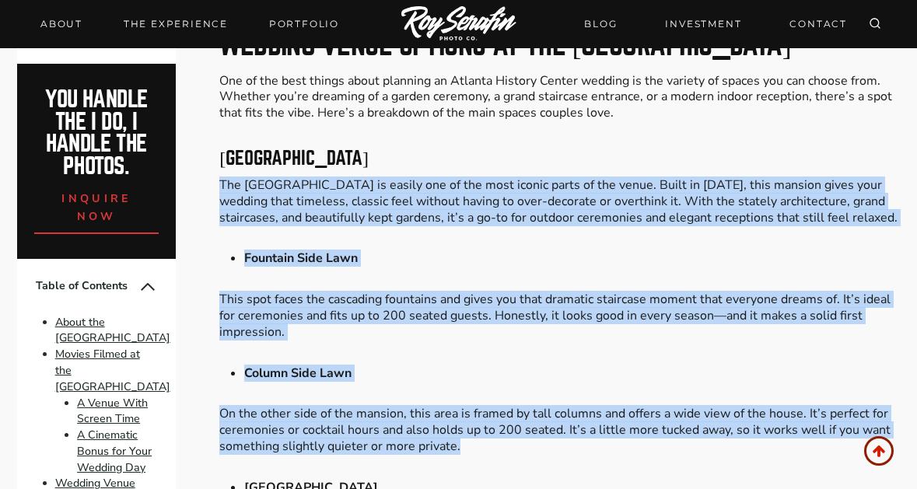
drag
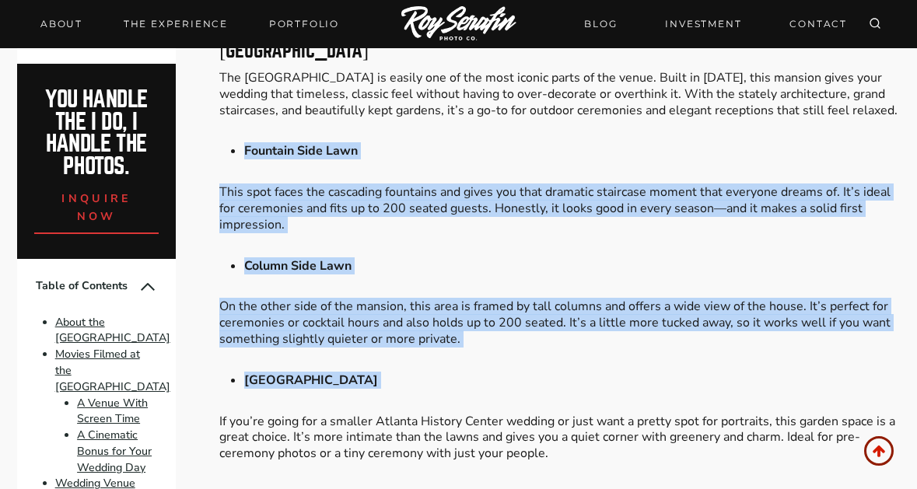
scroll to position [3279, 0]
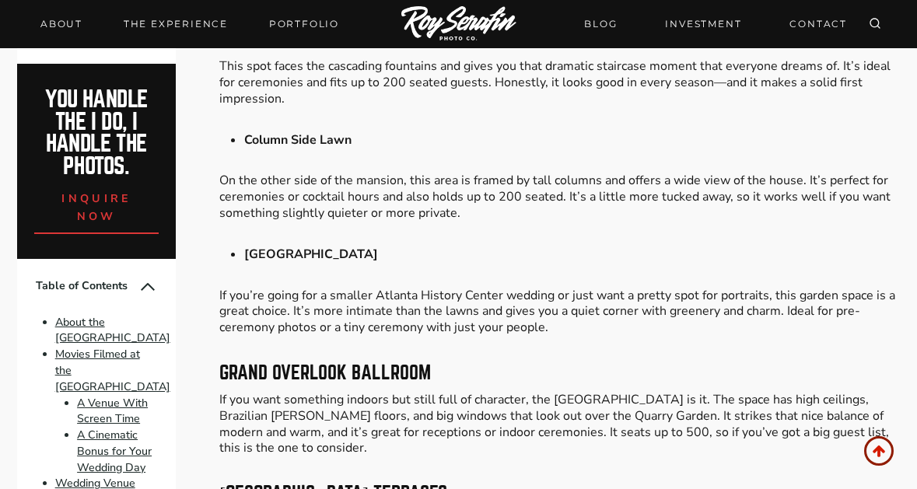
click at [487, 299] on p "If you’re going for a smaller Atlanta History Center wedding or just want a pre…" at bounding box center [559, 312] width 680 height 48
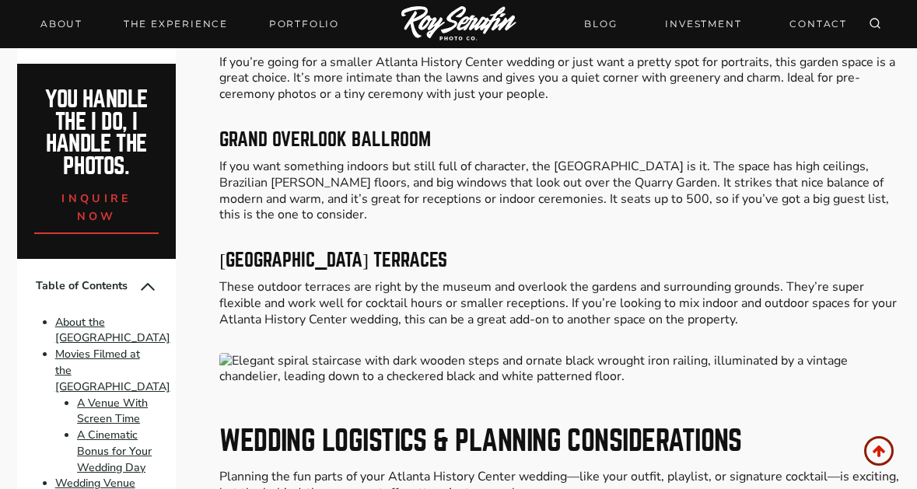
click at [499, 427] on h2 "Wedding Logistics & Planning Considerations" at bounding box center [559, 441] width 680 height 28
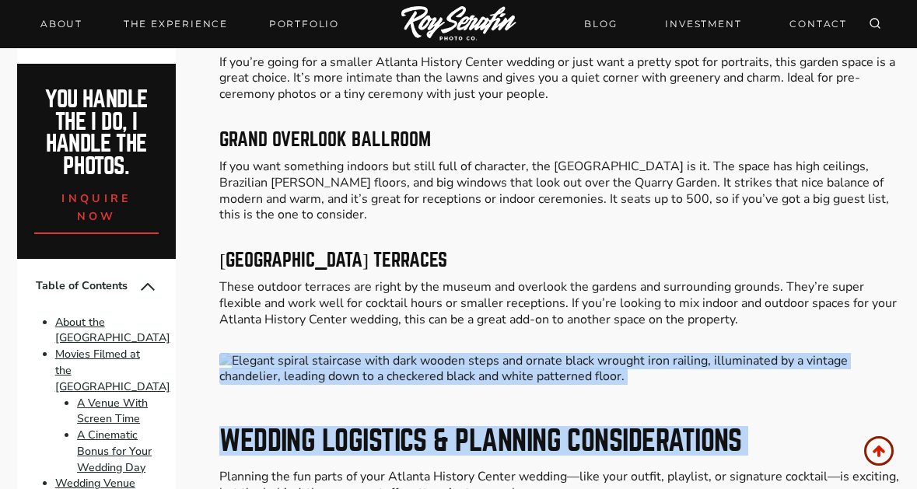
click at [516, 337] on div "Please Share: Planning a wedding in [GEOGRAPHIC_DATA] and looking for a venue t…" at bounding box center [559, 453] width 680 height 6756
click at [516, 353] on img at bounding box center [559, 369] width 680 height 33
click at [517, 316] on div "Please Share: Planning a wedding in [GEOGRAPHIC_DATA] and looking for a venue t…" at bounding box center [559, 453] width 680 height 6756
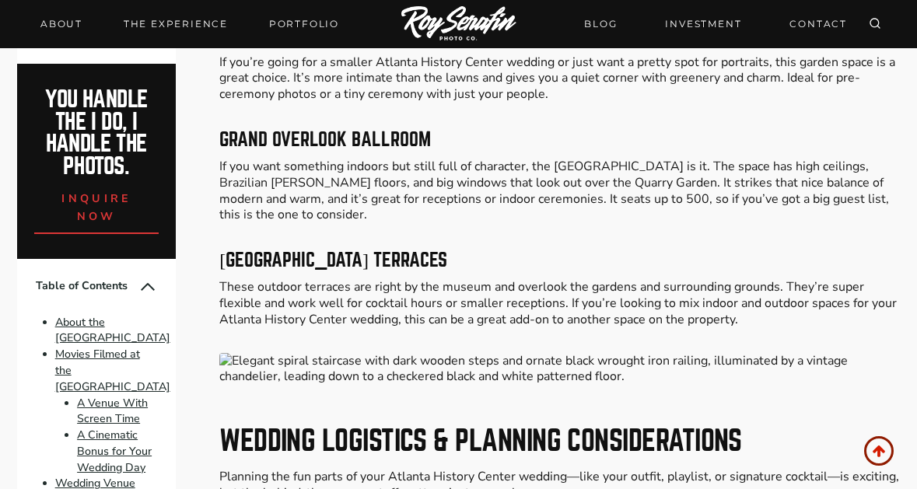
click at [517, 302] on p "These outdoor terraces are right by the museum and overlook the gardens and sur…" at bounding box center [559, 303] width 680 height 48
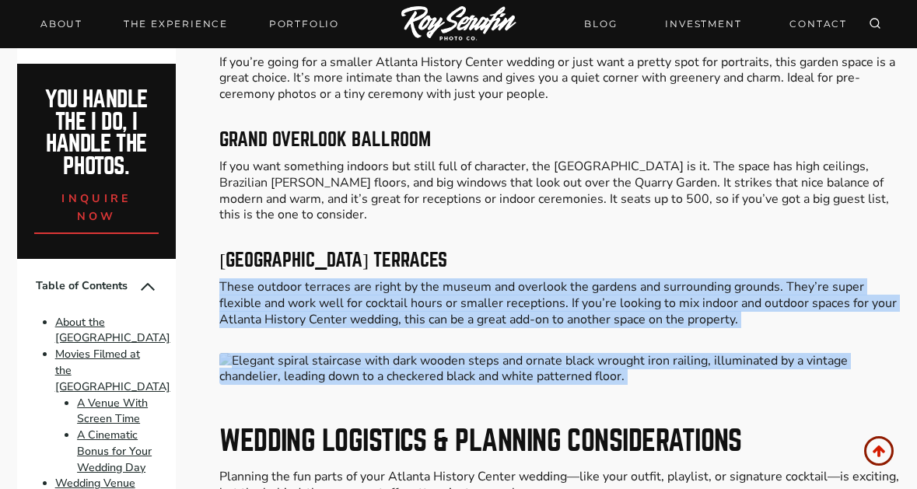
click at [517, 330] on div "Please Share: Planning a wedding in [GEOGRAPHIC_DATA] and looking for a venue t…" at bounding box center [559, 453] width 680 height 6756
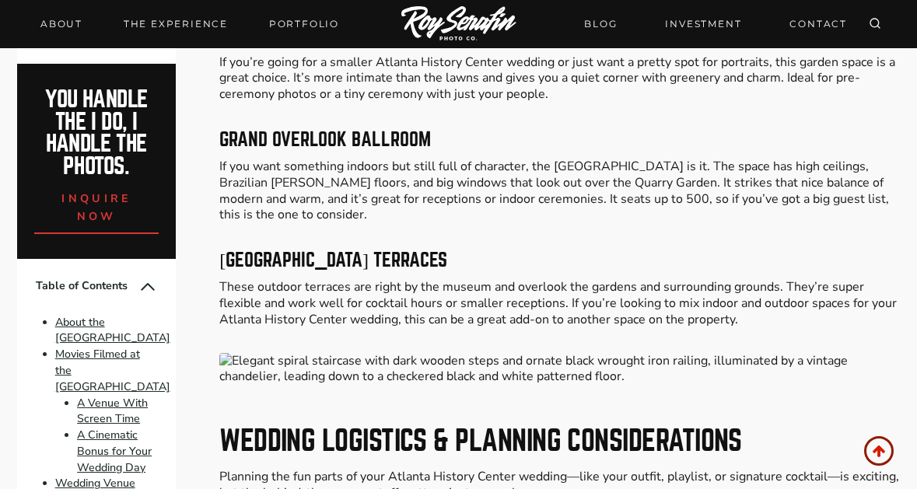
click at [517, 330] on div "Please Share: Planning a wedding in [GEOGRAPHIC_DATA] and looking for a venue t…" at bounding box center [559, 453] width 680 height 6756
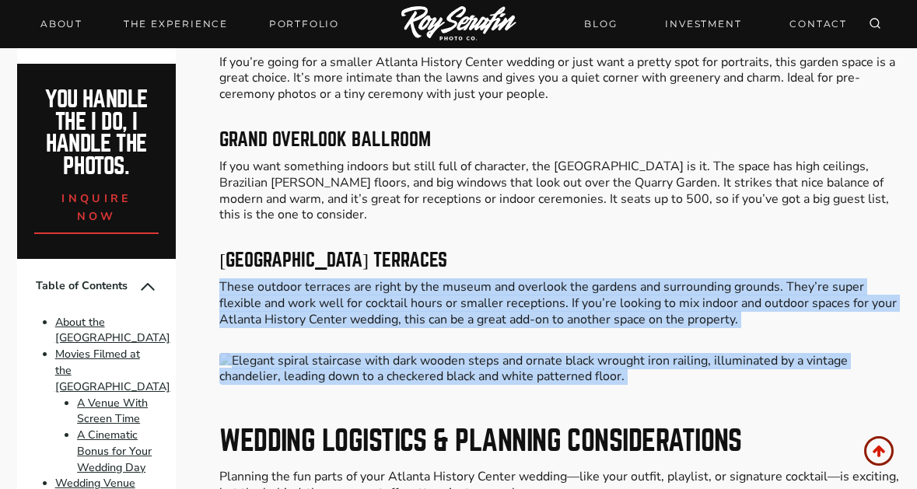
click at [553, 257] on div "Please Share: Planning a wedding in [GEOGRAPHIC_DATA] and looking for a venue t…" at bounding box center [559, 453] width 680 height 6756
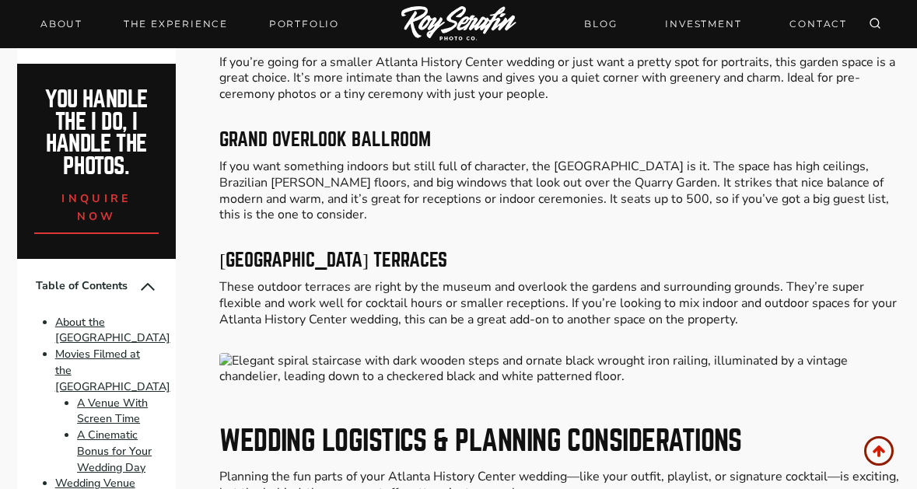
click at [584, 225] on div "Please Share: Planning a wedding in [GEOGRAPHIC_DATA] and looking for a venue t…" at bounding box center [559, 453] width 680 height 6756
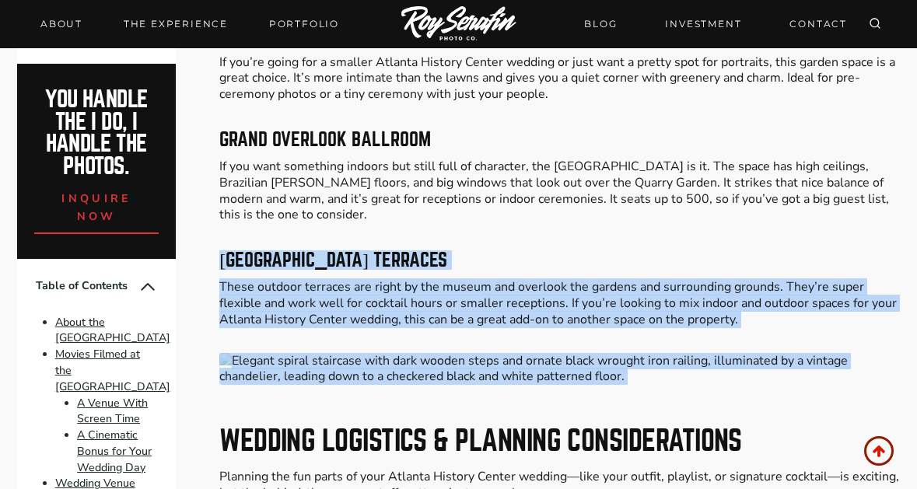
click at [578, 324] on div "Please Share: Planning a wedding in [GEOGRAPHIC_DATA] and looking for a venue t…" at bounding box center [559, 453] width 680 height 6756
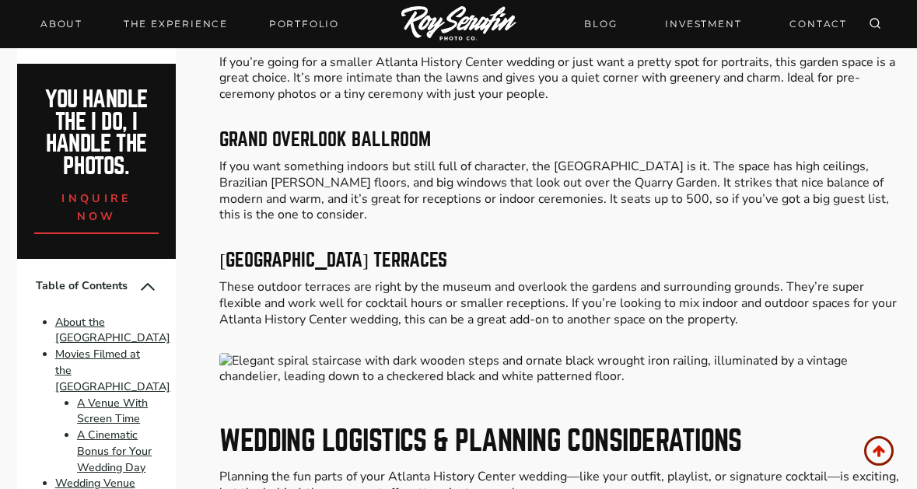
click at [578, 324] on div "Please Share: Planning a wedding in [GEOGRAPHIC_DATA] and looking for a venue t…" at bounding box center [559, 453] width 680 height 6756
click at [578, 314] on div "Please Share: Planning a wedding in [GEOGRAPHIC_DATA] and looking for a venue t…" at bounding box center [559, 453] width 680 height 6756
click at [578, 299] on p "These outdoor terraces are right by the museum and overlook the gardens and sur…" at bounding box center [559, 303] width 680 height 48
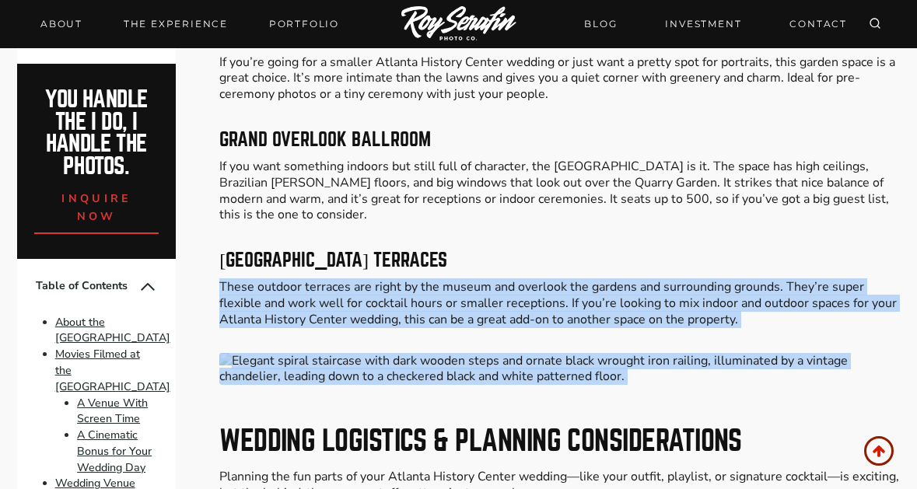
click at [564, 348] on div "Please Share: Planning a wedding in [GEOGRAPHIC_DATA] and looking for a venue t…" at bounding box center [559, 453] width 680 height 6756
click at [564, 353] on img at bounding box center [559, 369] width 680 height 33
click at [569, 308] on div "Please Share: Planning a wedding in [GEOGRAPHIC_DATA] and looking for a venue t…" at bounding box center [559, 453] width 680 height 6756
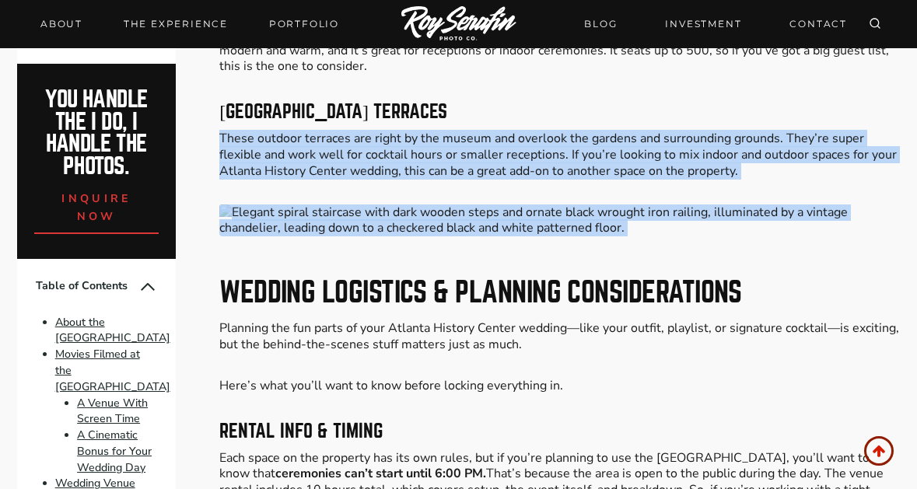
scroll to position [3668, 0]
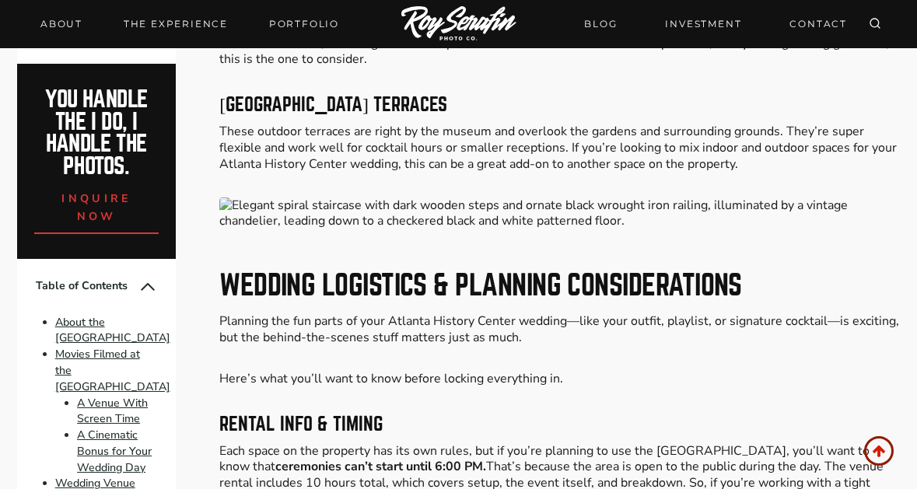
click at [553, 319] on p "Planning the fun parts of your Atlanta History Center wedding—like your outfit,…" at bounding box center [559, 329] width 680 height 33
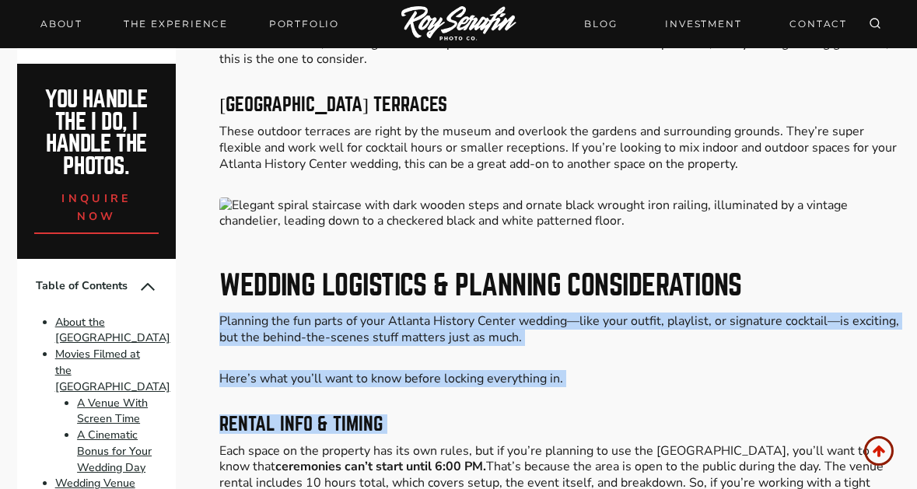
click at [550, 375] on div "Please Share: Planning a wedding in [GEOGRAPHIC_DATA] and looking for a venue t…" at bounding box center [559, 297] width 680 height 6756
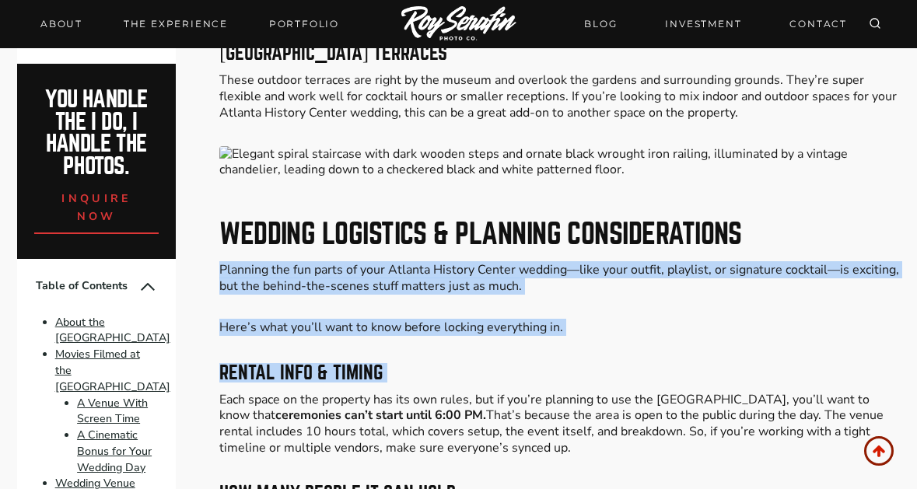
scroll to position [3745, 0]
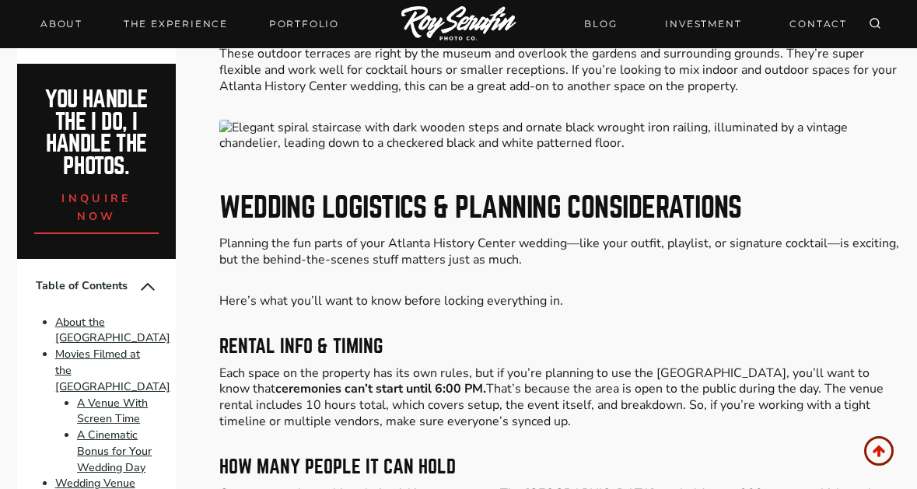
click at [546, 395] on p "Each space on the property has its own rules, but if you’re planning to use the…" at bounding box center [559, 397] width 680 height 65
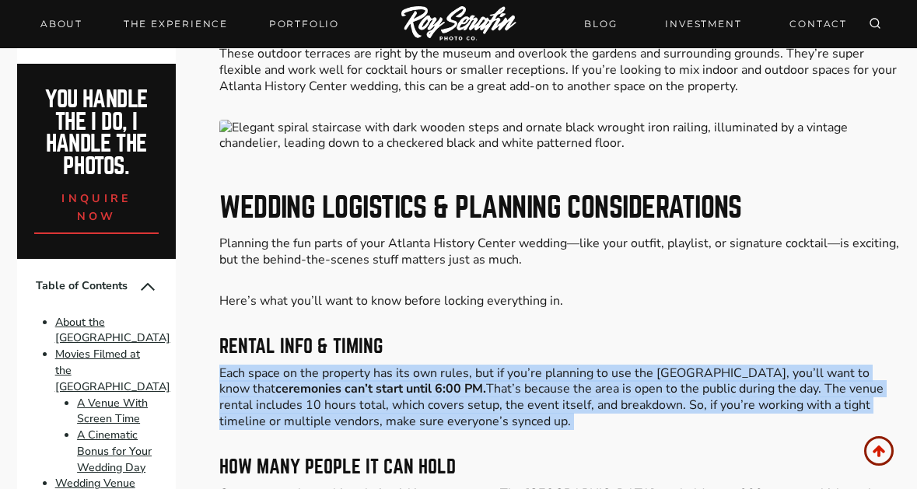
click at [559, 339] on div "Please Share: Planning a wedding in [GEOGRAPHIC_DATA] and looking for a venue t…" at bounding box center [559, 220] width 680 height 6756
click at [559, 337] on h3 "Rental Info & Timing" at bounding box center [559, 346] width 680 height 19
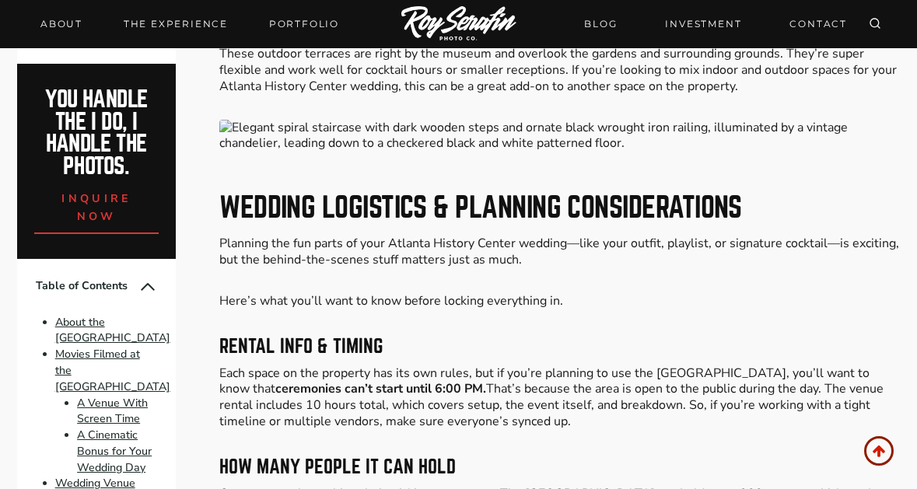
click at [559, 337] on h3 "Rental Info & Timing" at bounding box center [559, 346] width 680 height 19
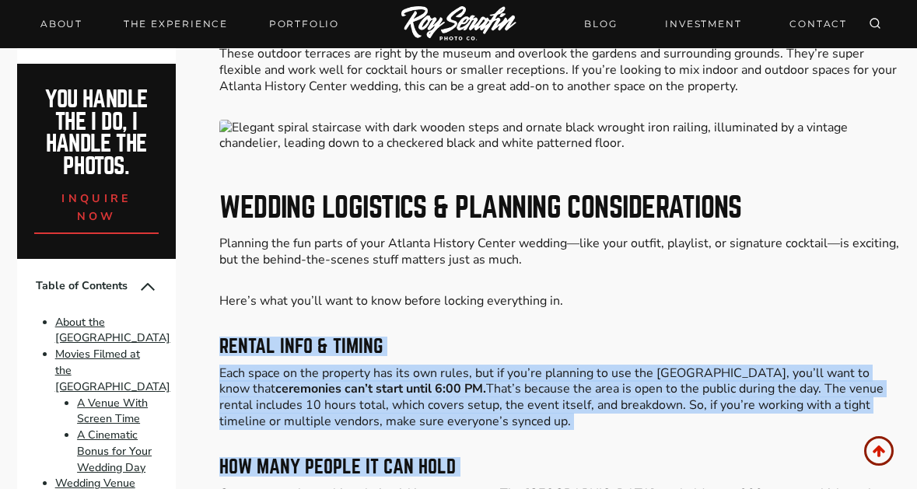
click at [543, 441] on div "Please Share: Planning a wedding in [GEOGRAPHIC_DATA] and looking for a venue t…" at bounding box center [559, 220] width 680 height 6756
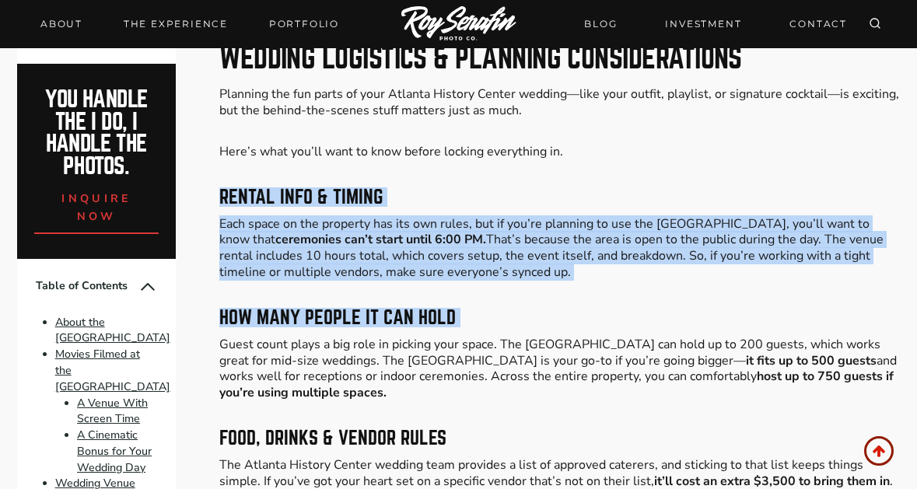
scroll to position [3901, 0]
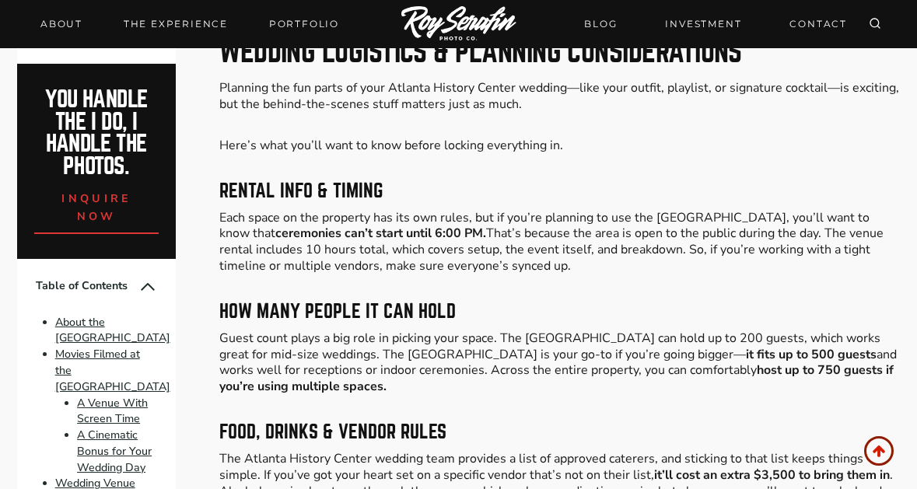
click at [543, 451] on p "The Atlanta History Center wedding team provides a list of approved caterers, a…" at bounding box center [559, 483] width 680 height 65
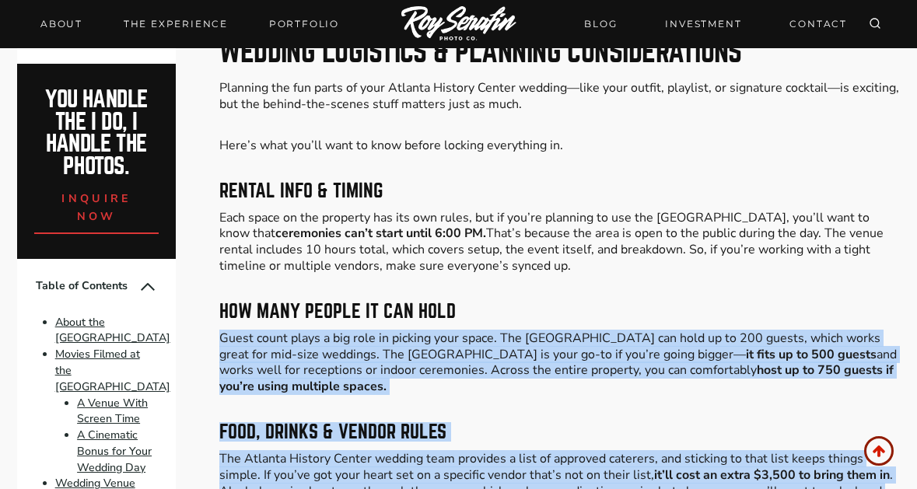
click at [548, 344] on div "Please Share: Planning a wedding in [GEOGRAPHIC_DATA] and looking for a venue t…" at bounding box center [559, 64] width 680 height 6756
click at [548, 342] on p "Guest count plays a big role in picking your space. The [GEOGRAPHIC_DATA] can h…" at bounding box center [559, 362] width 680 height 65
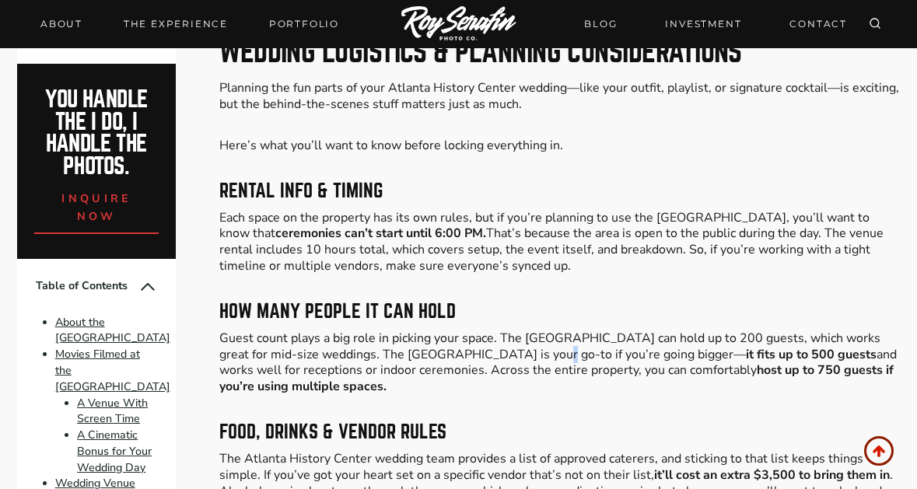
click at [548, 342] on p "Guest count plays a big role in picking your space. The [GEOGRAPHIC_DATA] can h…" at bounding box center [559, 362] width 680 height 65
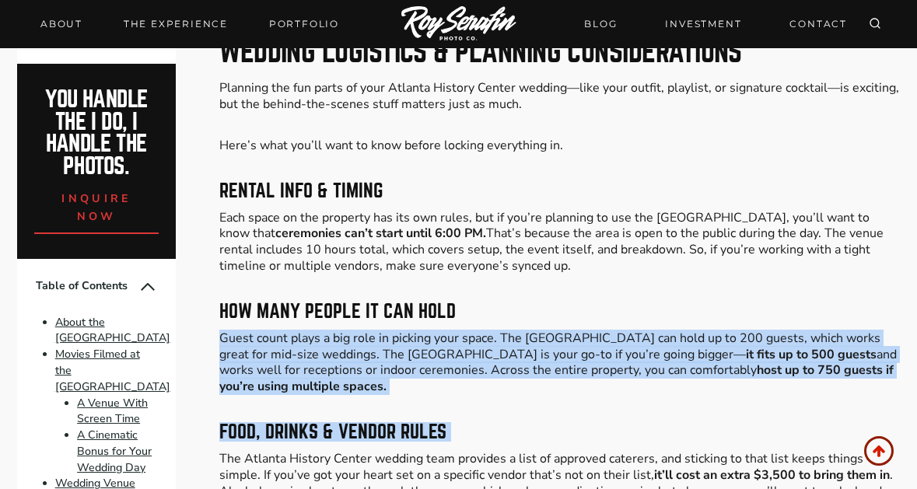
click at [543, 414] on div "Please Share: Planning a wedding in [GEOGRAPHIC_DATA] and looking for a venue t…" at bounding box center [559, 64] width 680 height 6756
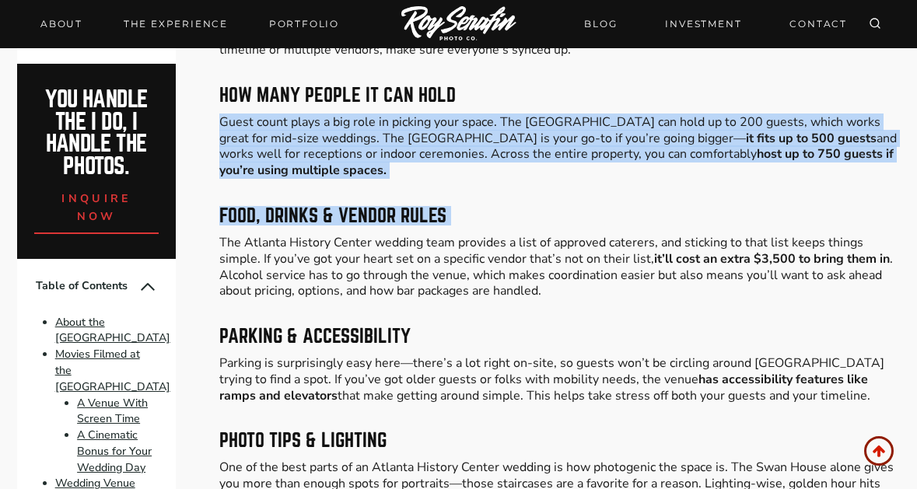
scroll to position [4212, 0]
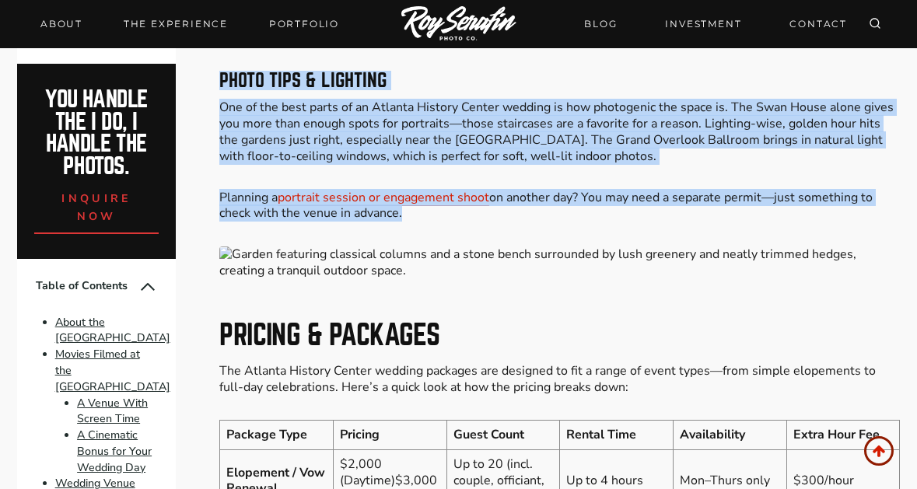
scroll to position [4600, 0]
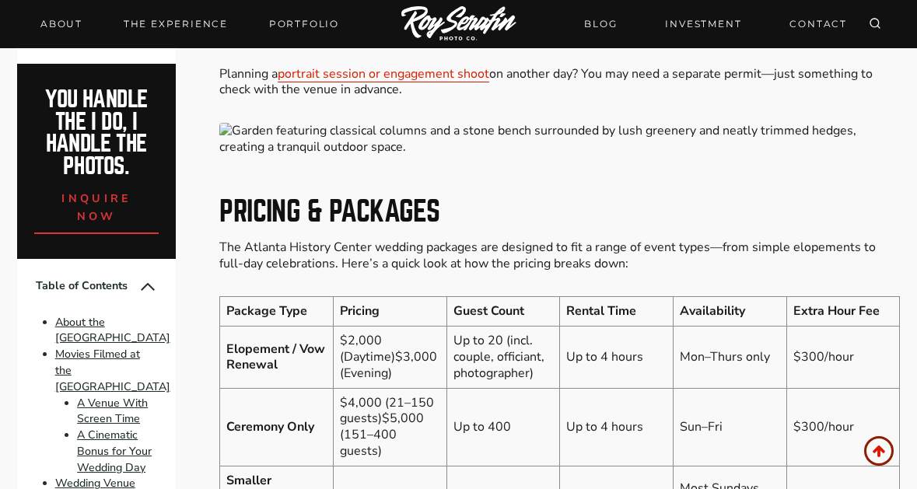
click at [285, 326] on td "Elopement / Vow Renewal" at bounding box center [276, 356] width 113 height 61
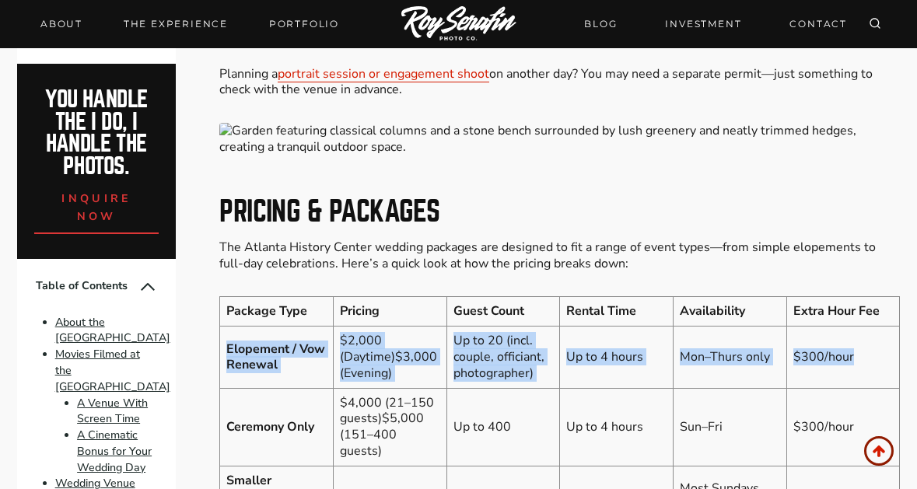
click at [838, 361] on tr "Elopement / Vow Renewal $2,000 (Daytime)$3,000 (Evening) Up to 20 (incl. couple…" at bounding box center [559, 356] width 679 height 61
click at [838, 361] on td "$300/hour" at bounding box center [842, 356] width 113 height 61
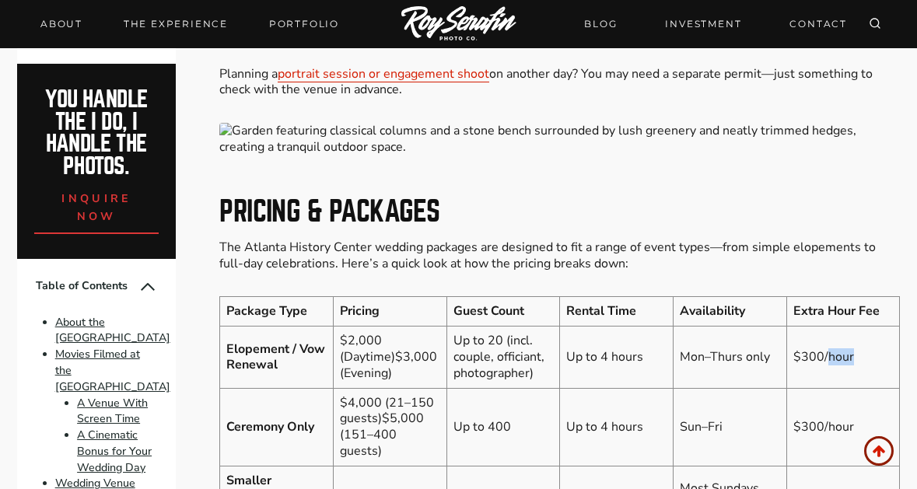
click at [838, 361] on td "$300/hour" at bounding box center [842, 356] width 113 height 61
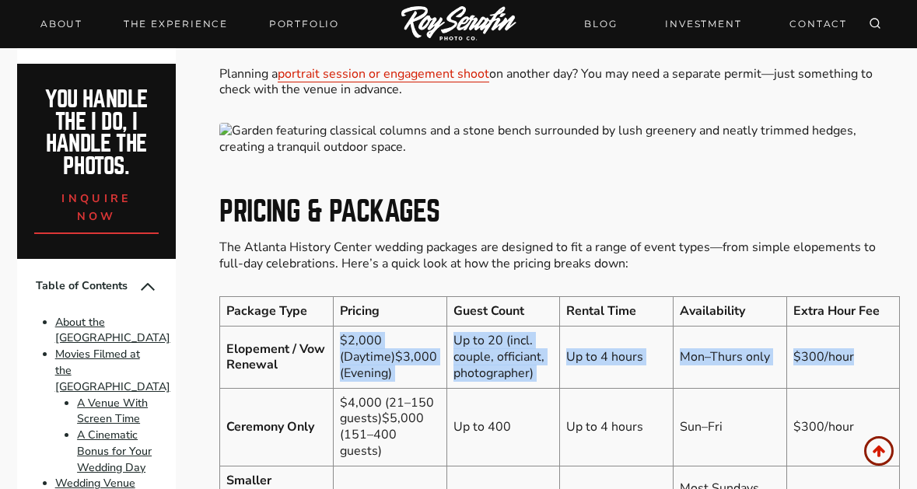
click at [399, 361] on tr "Elopement / Vow Renewal $2,000 (Daytime)$3,000 (Evening) Up to 20 (incl. couple…" at bounding box center [559, 356] width 679 height 61
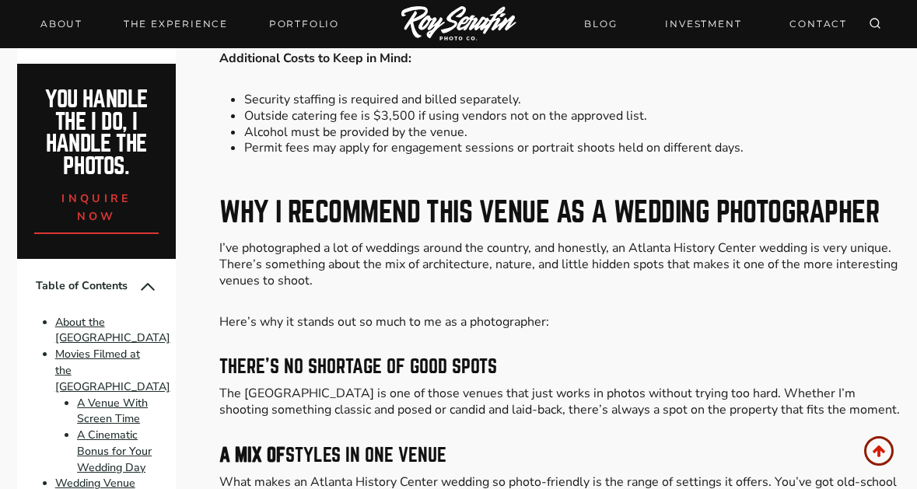
scroll to position [5222, 0]
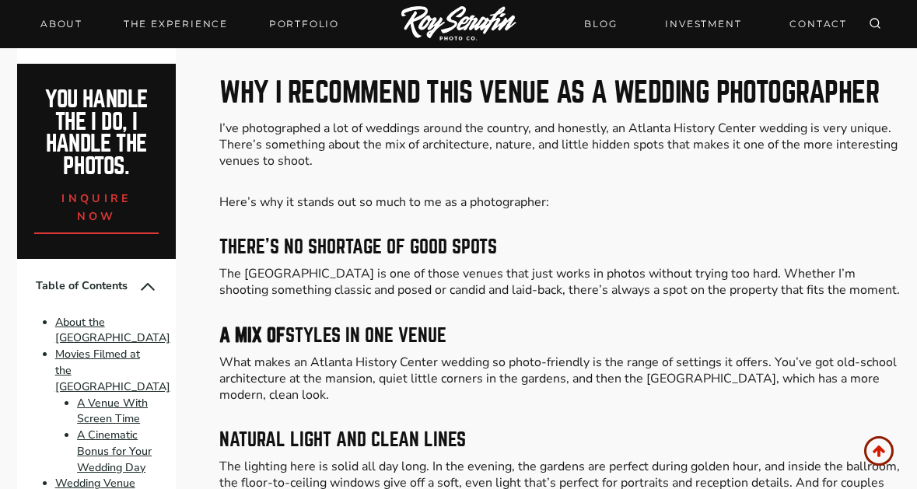
click at [399, 366] on p "What makes an Atlanta History Center wedding so photo-friendly is the range of …" at bounding box center [559, 378] width 680 height 48
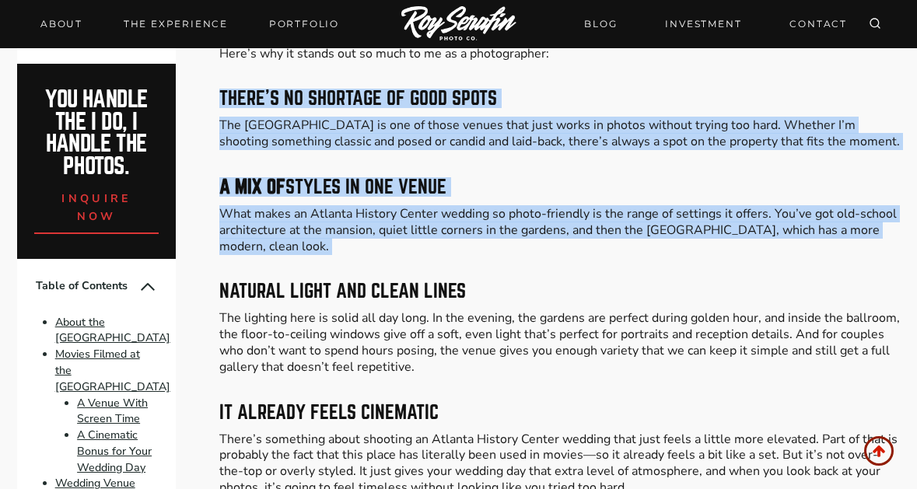
scroll to position [5456, 0]
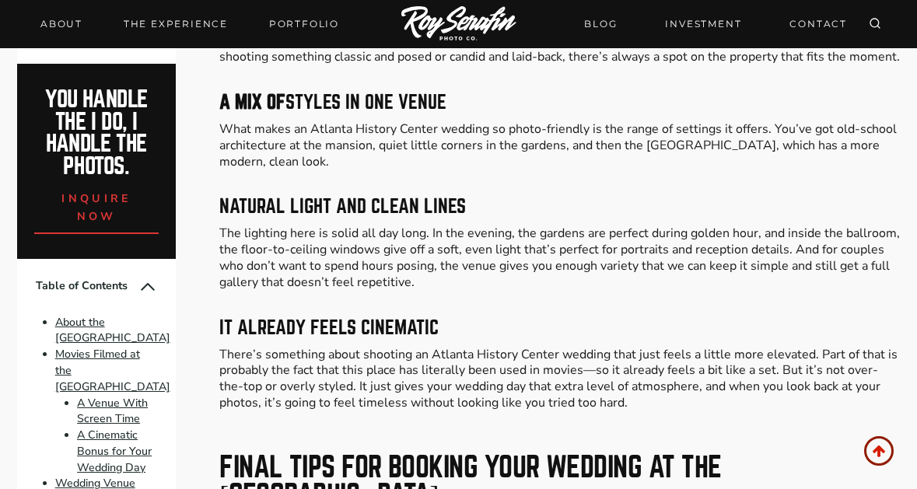
click at [564, 250] on p "The lighting here is solid all day long. In the evening, the gardens are perfec…" at bounding box center [559, 257] width 680 height 65
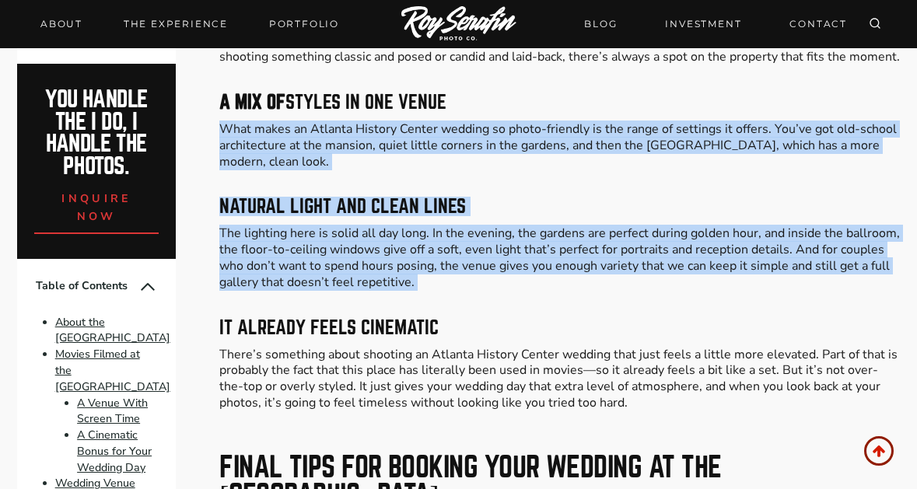
click at [634, 121] on p "What makes an Atlanta History Center wedding so photo-friendly is the range of …" at bounding box center [559, 145] width 680 height 48
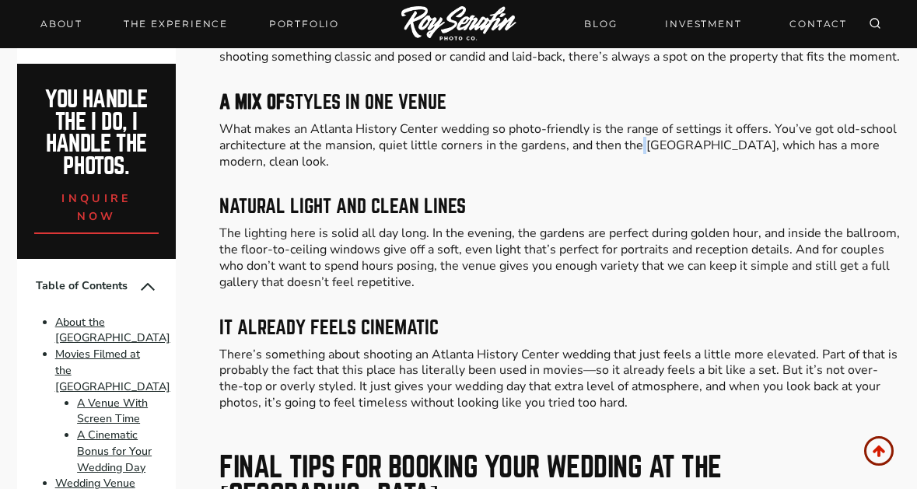
click at [634, 121] on p "What makes an Atlanta History Center wedding so photo-friendly is the range of …" at bounding box center [559, 145] width 680 height 48
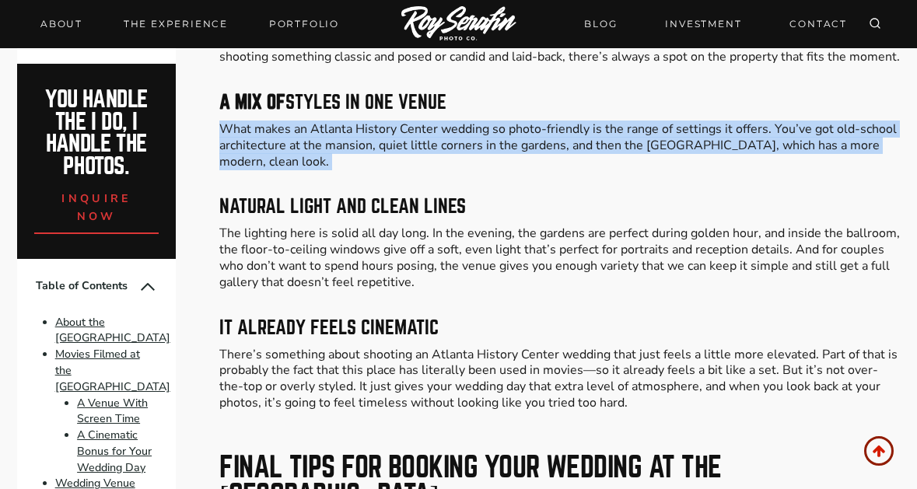
click at [634, 121] on p "What makes an Atlanta History Center wedding so photo-friendly is the range of …" at bounding box center [559, 145] width 680 height 48
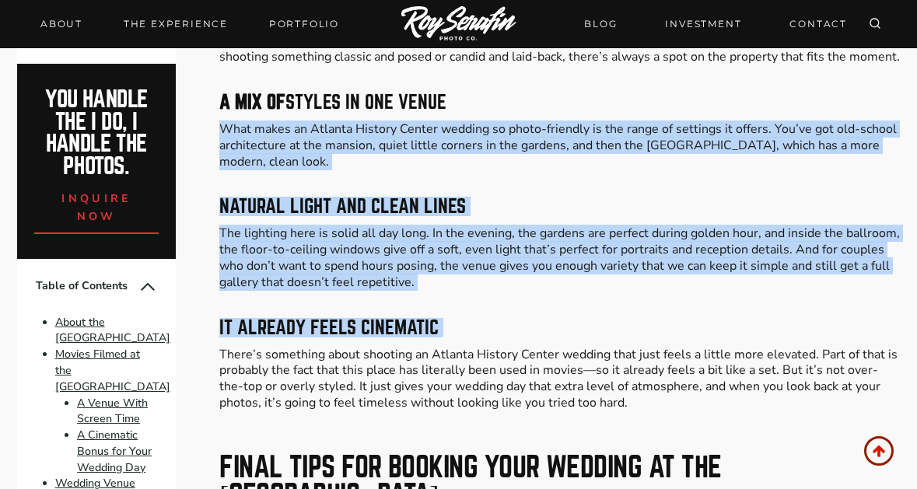
click at [642, 319] on h3 "It Already Feels Cinematic" at bounding box center [559, 328] width 680 height 19
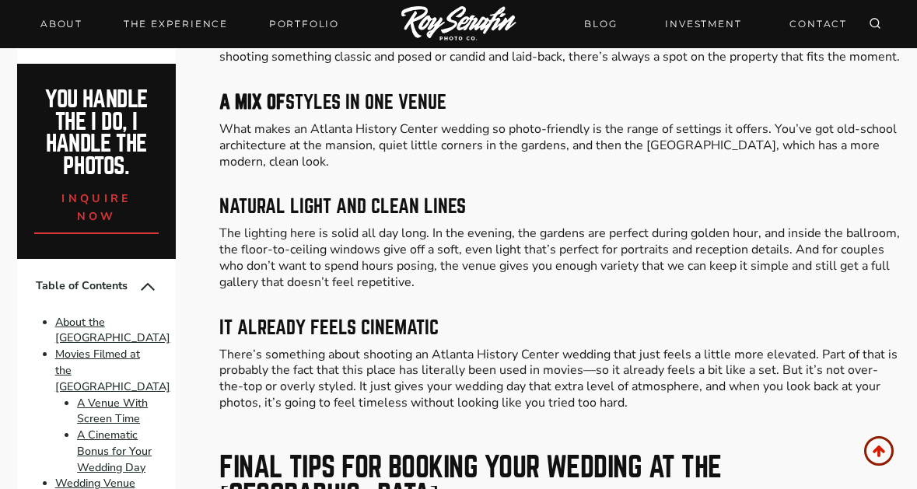
click at [642, 319] on h3 "It Already Feels Cinematic" at bounding box center [559, 328] width 680 height 19
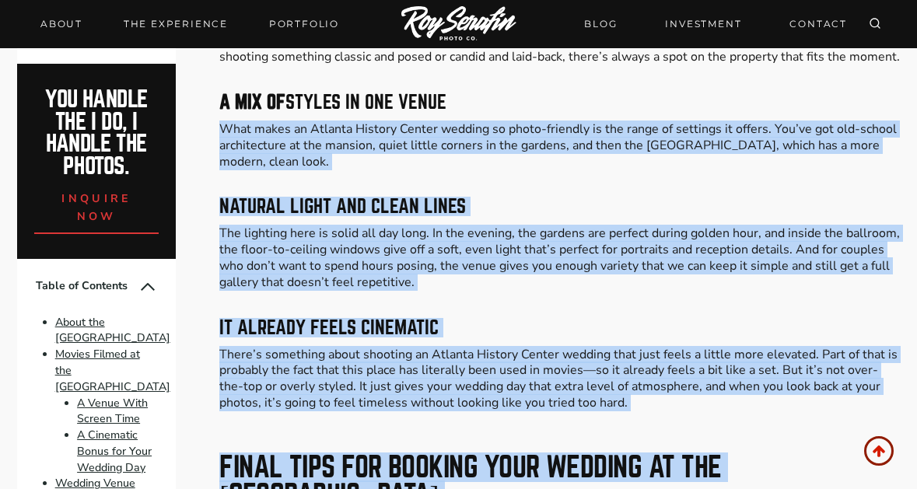
click at [693, 121] on p "What makes an Atlanta History Center wedding so photo-friendly is the range of …" at bounding box center [559, 145] width 680 height 48
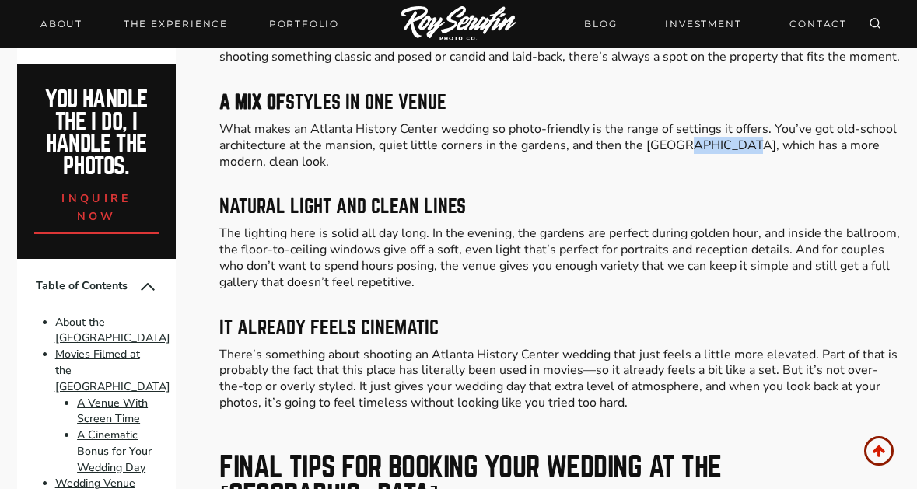
click at [693, 121] on p "What makes an Atlanta History Center wedding so photo-friendly is the range of …" at bounding box center [559, 145] width 680 height 48
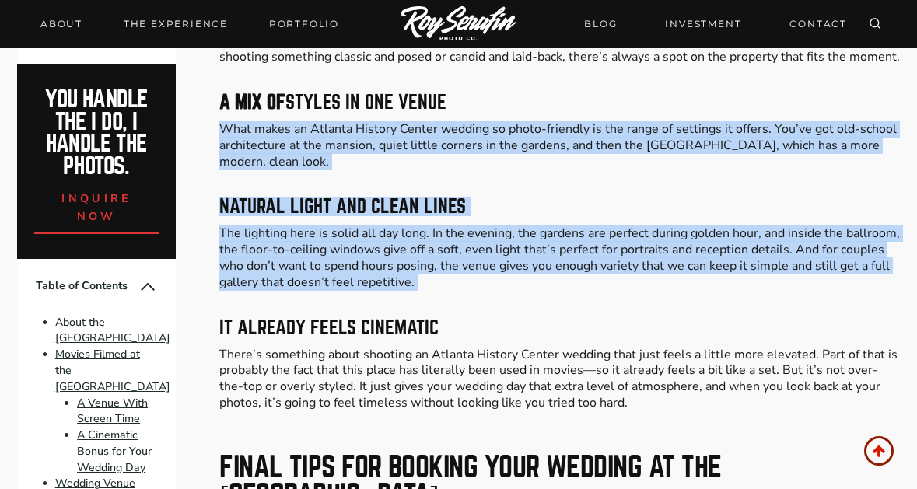
click at [680, 225] on p "The lighting here is solid all day long. In the evening, the gardens are perfec…" at bounding box center [559, 257] width 680 height 65
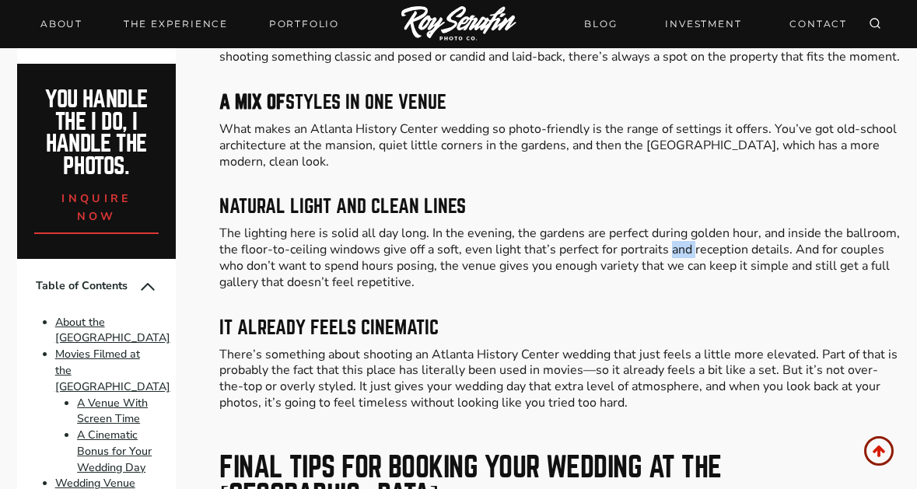
click at [680, 225] on p "The lighting here is solid all day long. In the evening, the gardens are perfec…" at bounding box center [559, 257] width 680 height 65
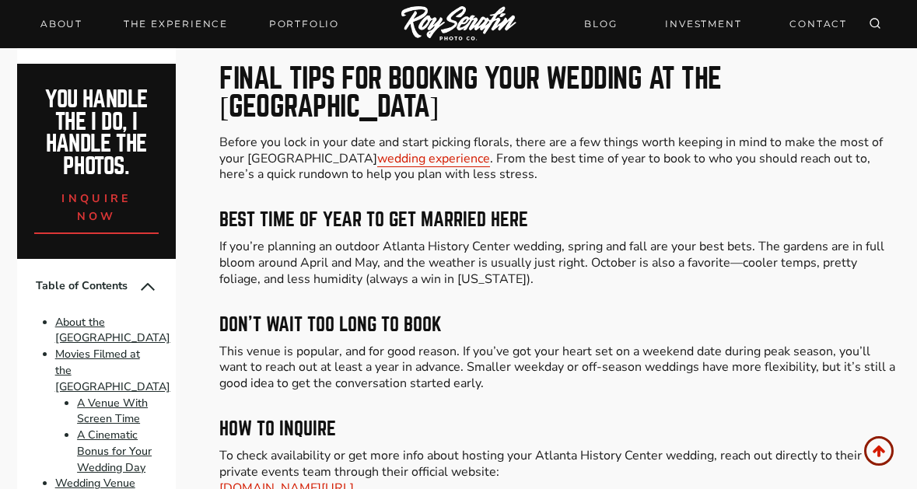
click at [661, 239] on p "If you’re planning an outdoor Atlanta History Center wedding, spring and fall a…" at bounding box center [559, 263] width 680 height 48
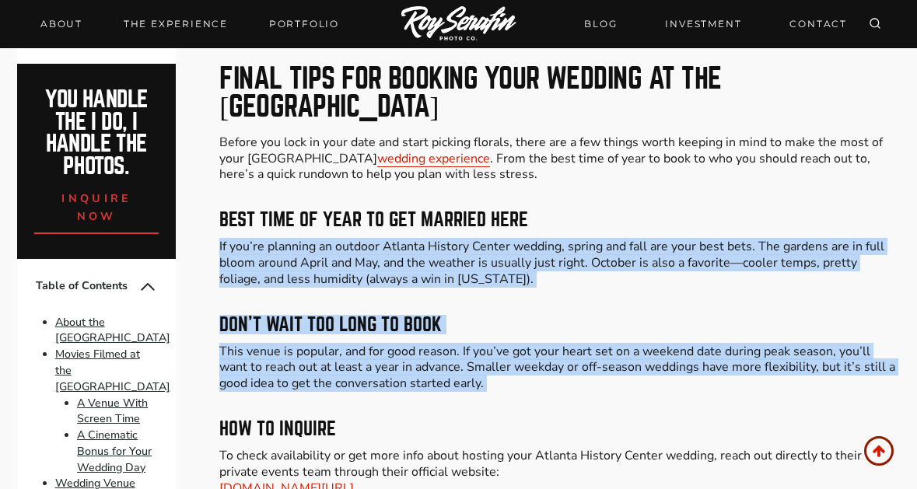
click at [640, 344] on p "This venue is popular, and for good reason. If you’ve got your heart set on a w…" at bounding box center [559, 368] width 680 height 48
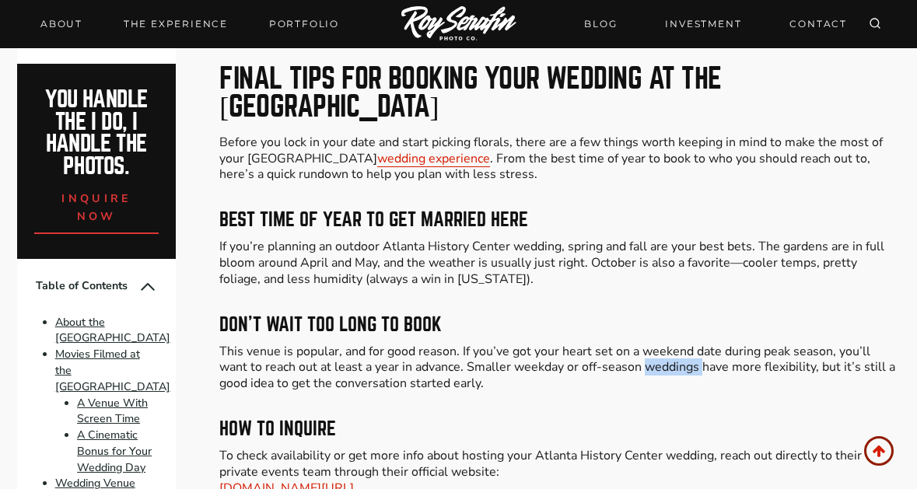
click at [640, 344] on p "This venue is popular, and for good reason. If you’ve got your heart set on a w…" at bounding box center [559, 368] width 680 height 48
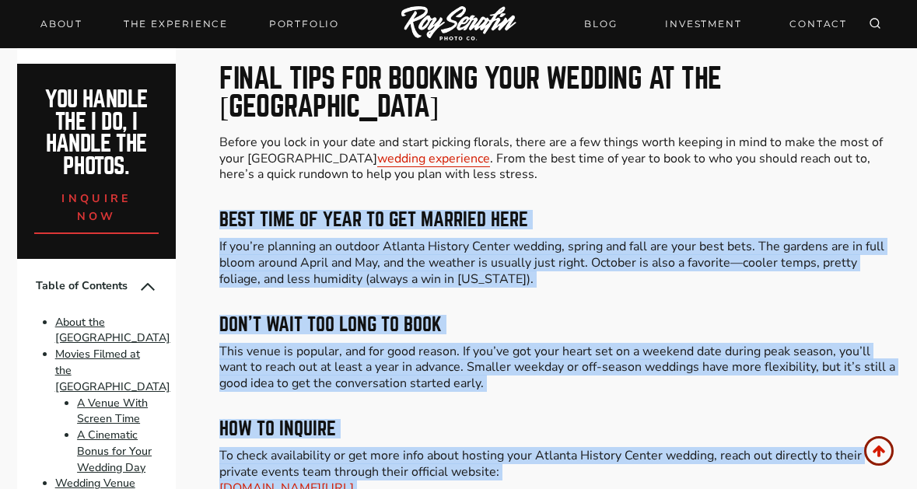
click at [606, 456] on p "To check availability or get more info about hosting your Atlanta History Cente…" at bounding box center [559, 472] width 680 height 48
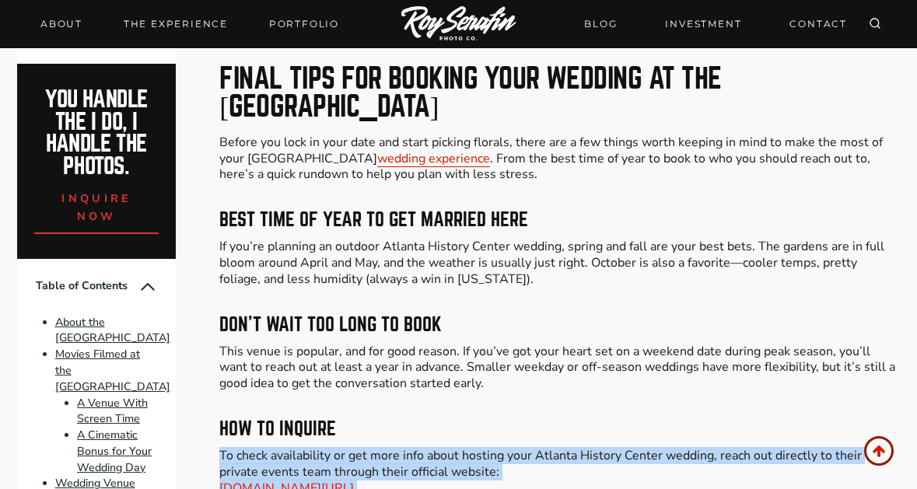
click at [612, 448] on p "To check availability or get more info about hosting your Atlanta History Cente…" at bounding box center [559, 472] width 680 height 48
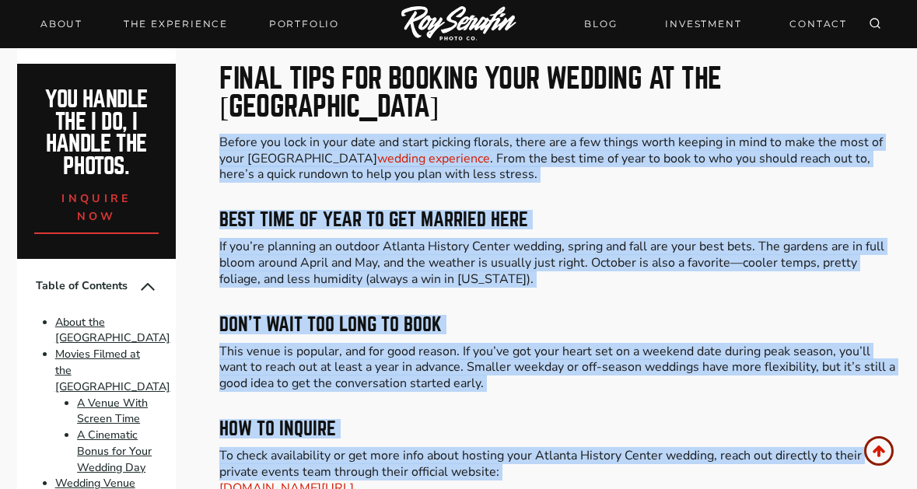
click at [616, 134] on p "Before you lock in your date and start picking florals, there are a few things …" at bounding box center [559, 158] width 680 height 48
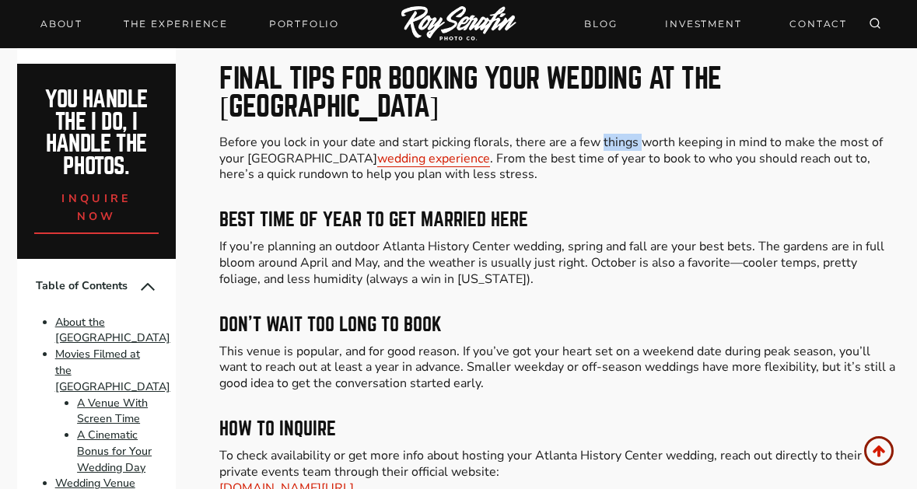
click at [616, 134] on p "Before you lock in your date and start picking florals, there are a few things …" at bounding box center [559, 158] width 680 height 48
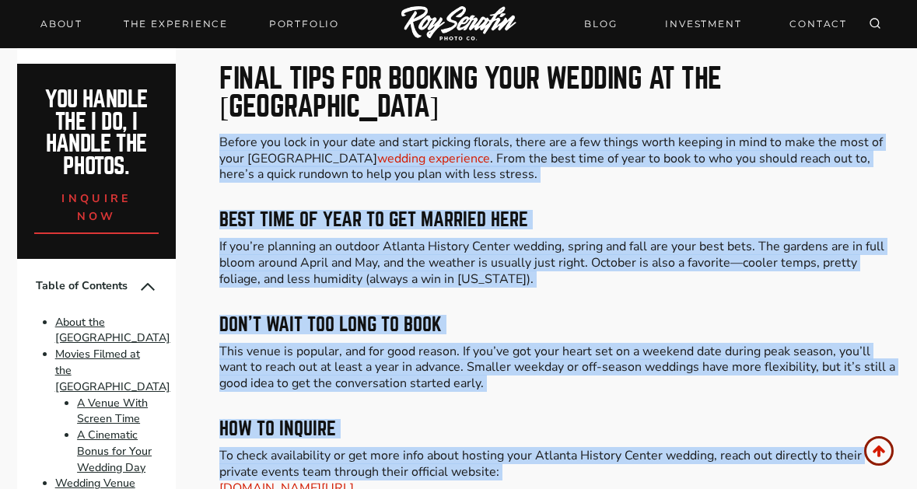
click at [575, 448] on p "To check availability or get more info about hosting your Atlanta History Cente…" at bounding box center [559, 472] width 680 height 48
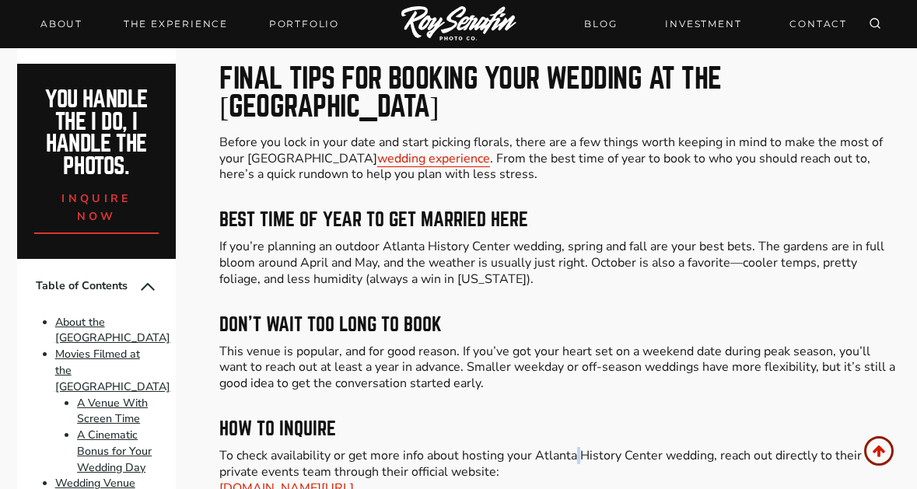
click at [575, 448] on p "To check availability or get more info about hosting your Atlanta History Cente…" at bounding box center [559, 472] width 680 height 48
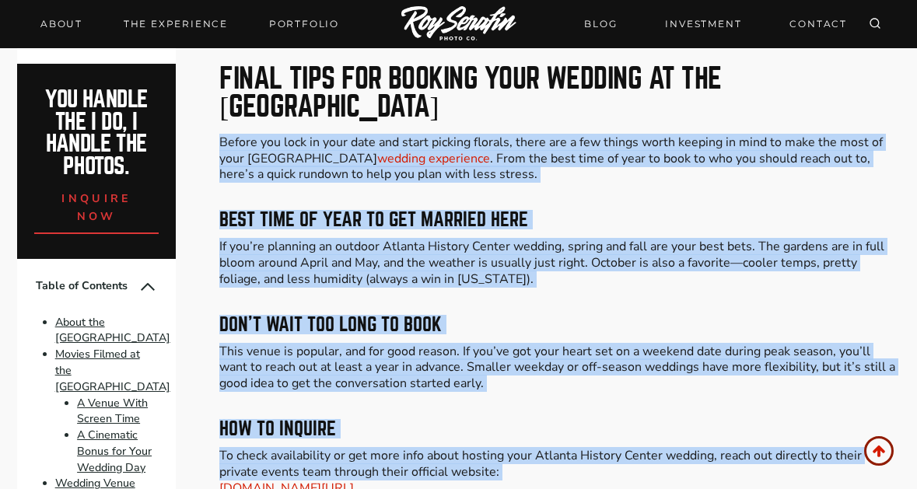
click at [602, 134] on p "Before you lock in your date and start picking florals, there are a few things …" at bounding box center [559, 158] width 680 height 48
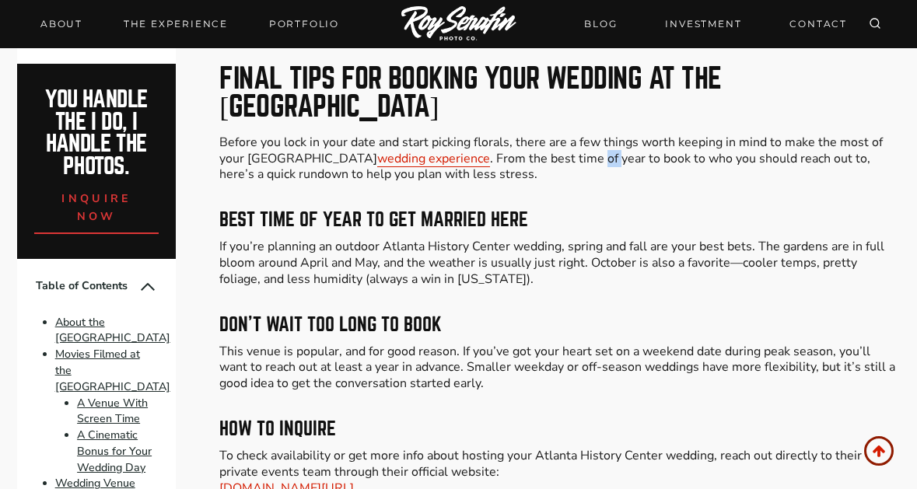
click at [602, 134] on p "Before you lock in your date and start picking florals, there are a few things …" at bounding box center [559, 158] width 680 height 48
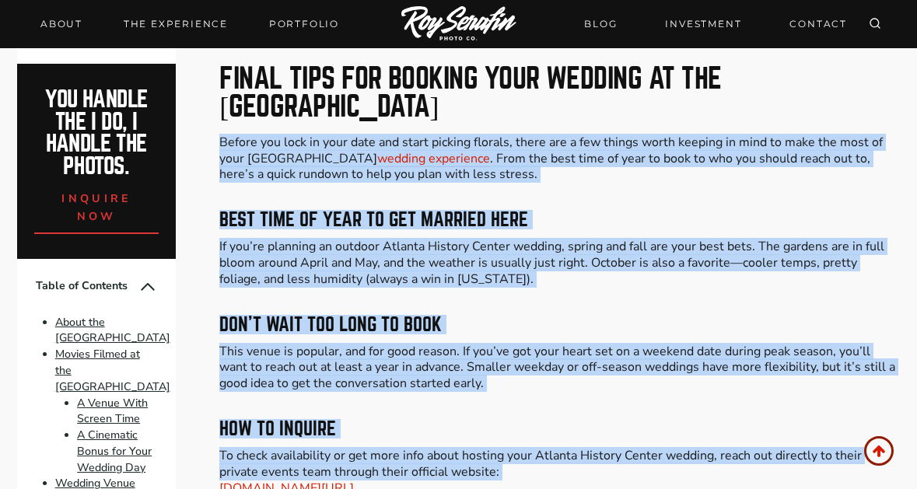
click at [354, 480] on link "[DOMAIN_NAME][URL]" at bounding box center [286, 488] width 134 height 17
